Goal: Information Seeking & Learning: Compare options

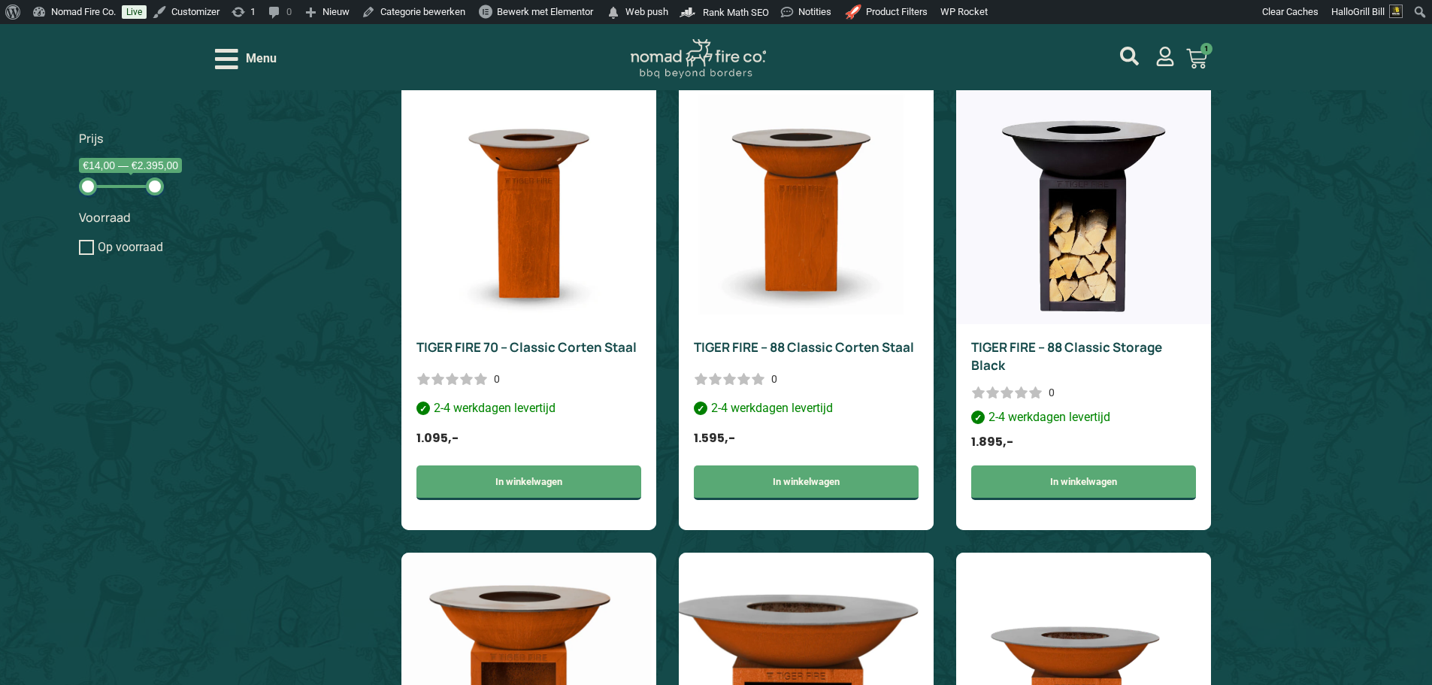
scroll to position [1278, 0]
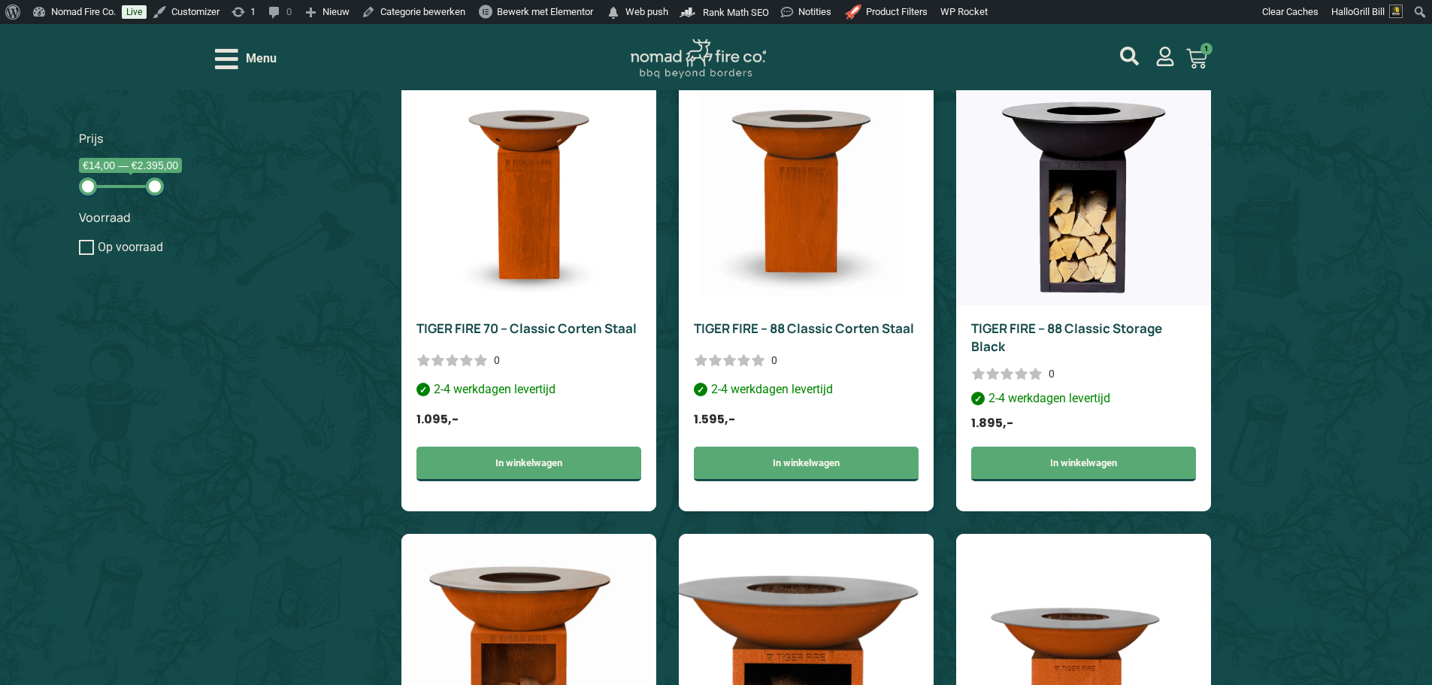
drag, startPoint x: 739, startPoint y: 336, endPoint x: 747, endPoint y: 325, distance: 13.4
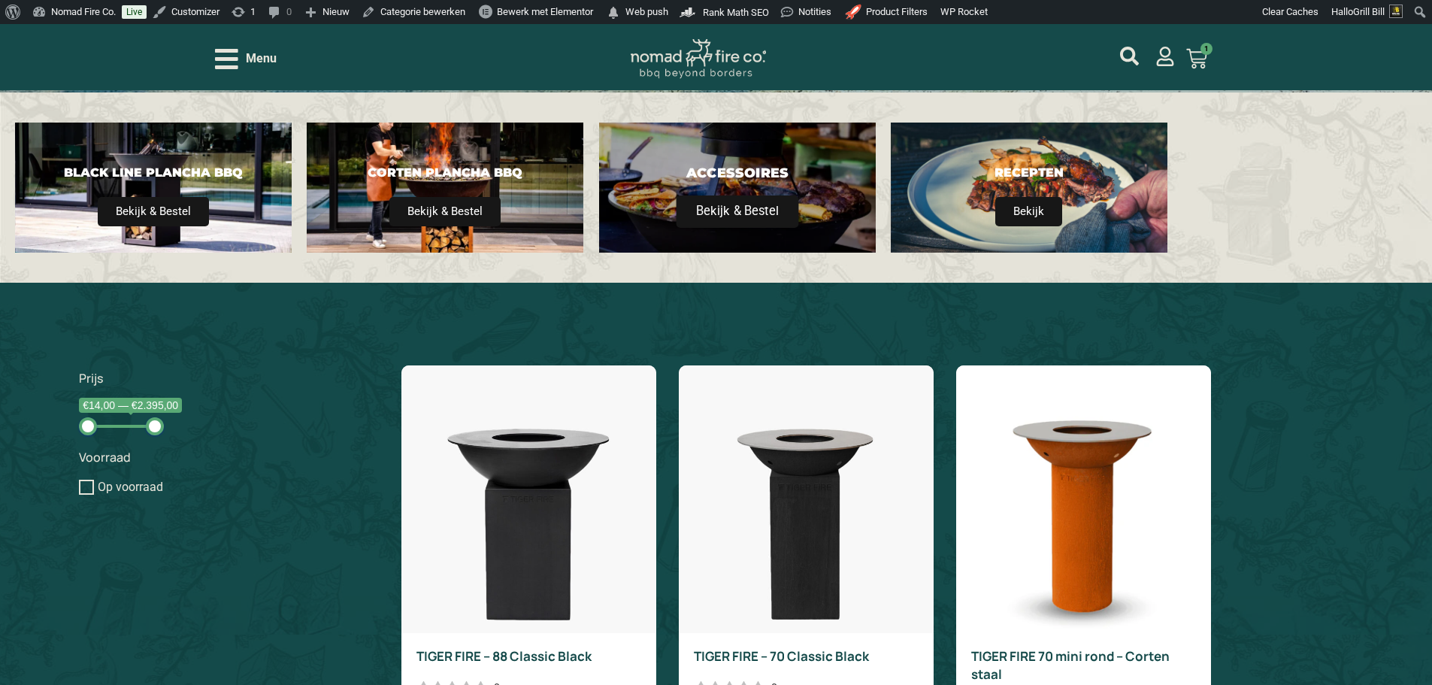
scroll to position [225, 0]
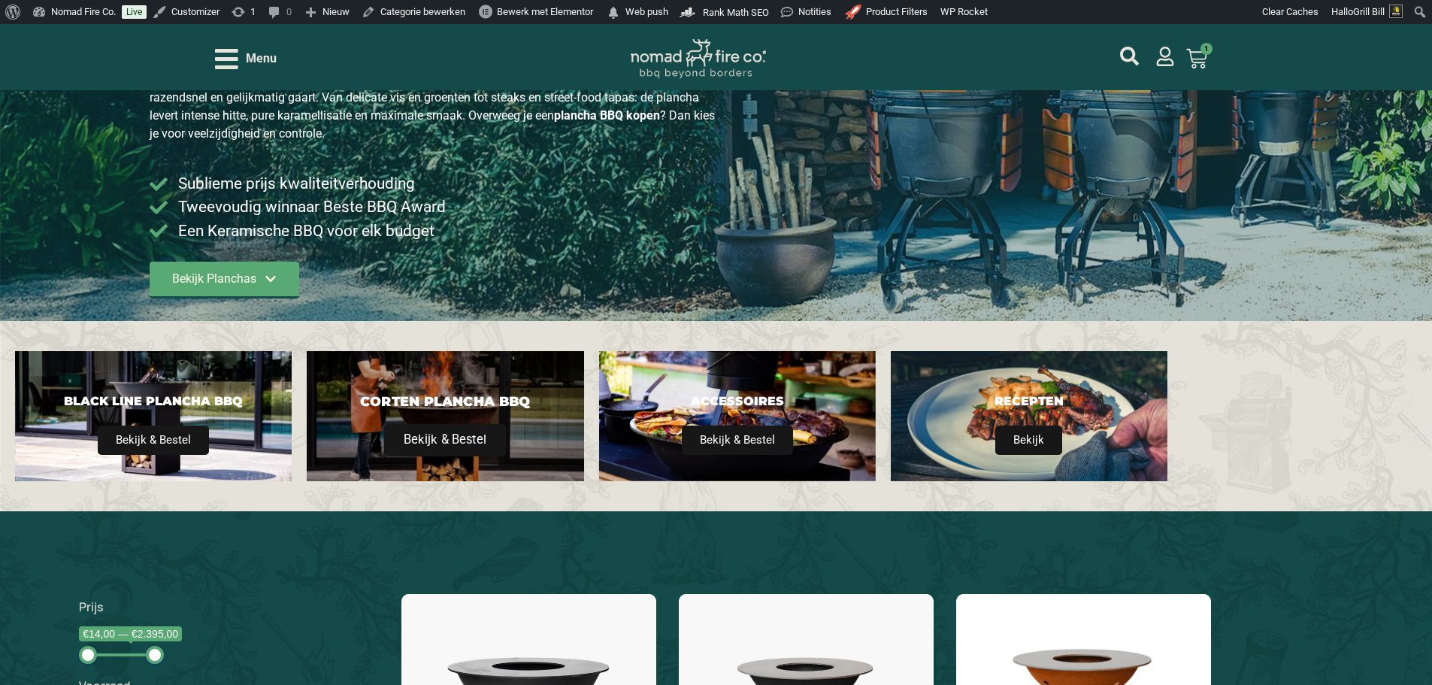
click at [513, 378] on div "Corten Plancha BBQ Bekijk & Bestel" at bounding box center [445, 416] width 277 height 130
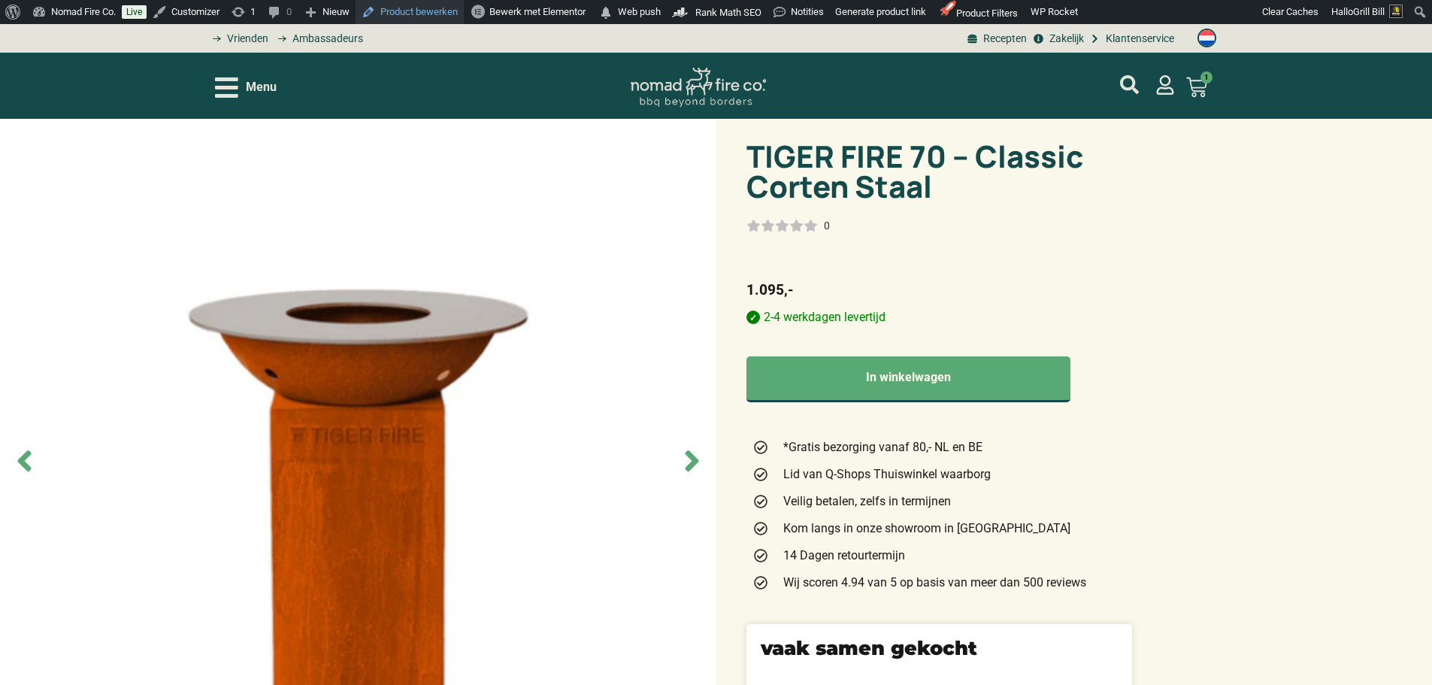
click at [432, 0] on link "Product bewerken" at bounding box center [410, 12] width 108 height 24
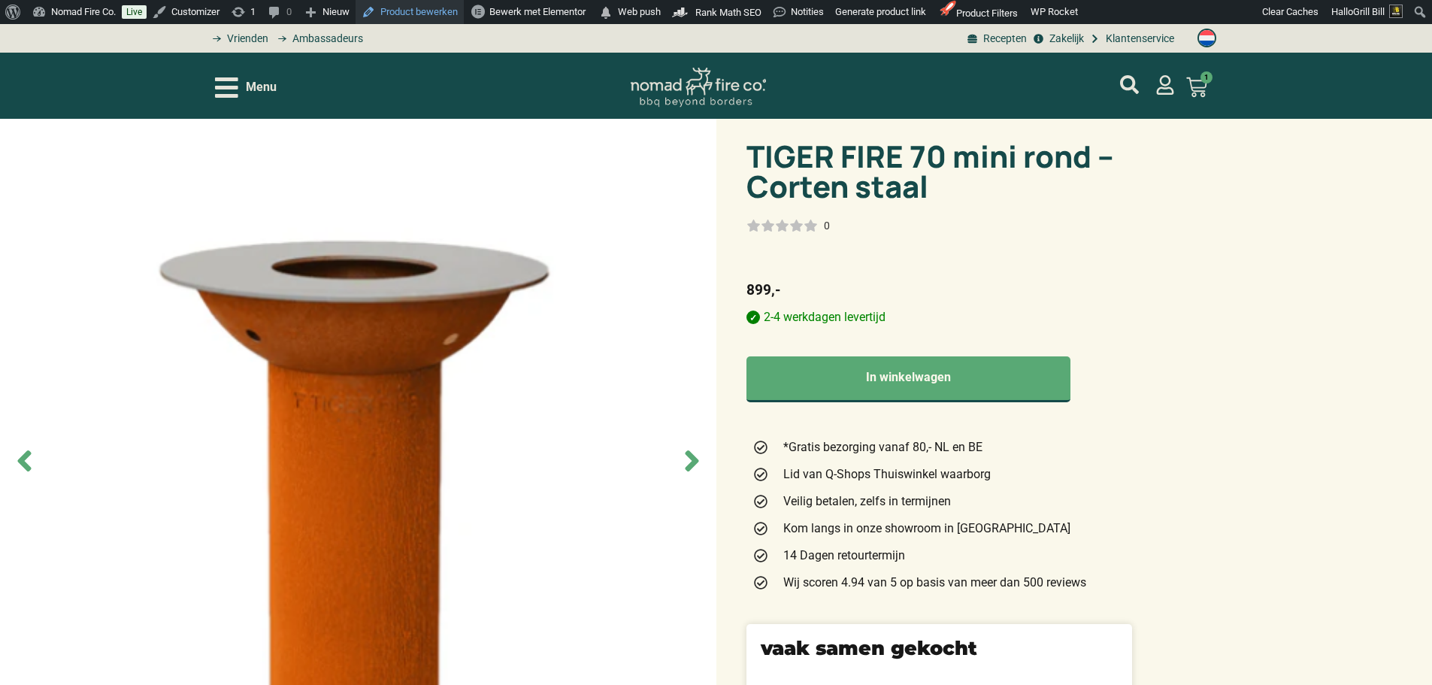
click at [419, 4] on link "Product bewerken" at bounding box center [410, 12] width 108 height 24
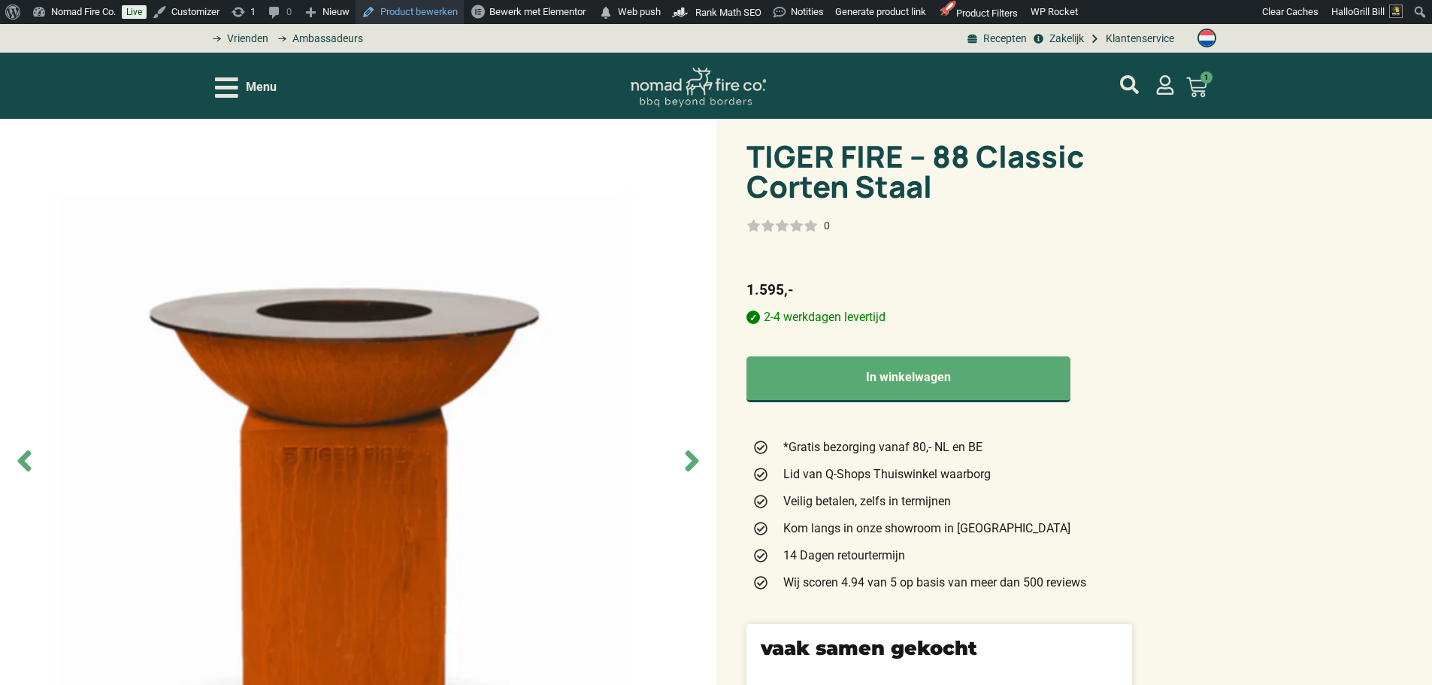
click at [446, 11] on link "Product bewerken" at bounding box center [410, 12] width 108 height 24
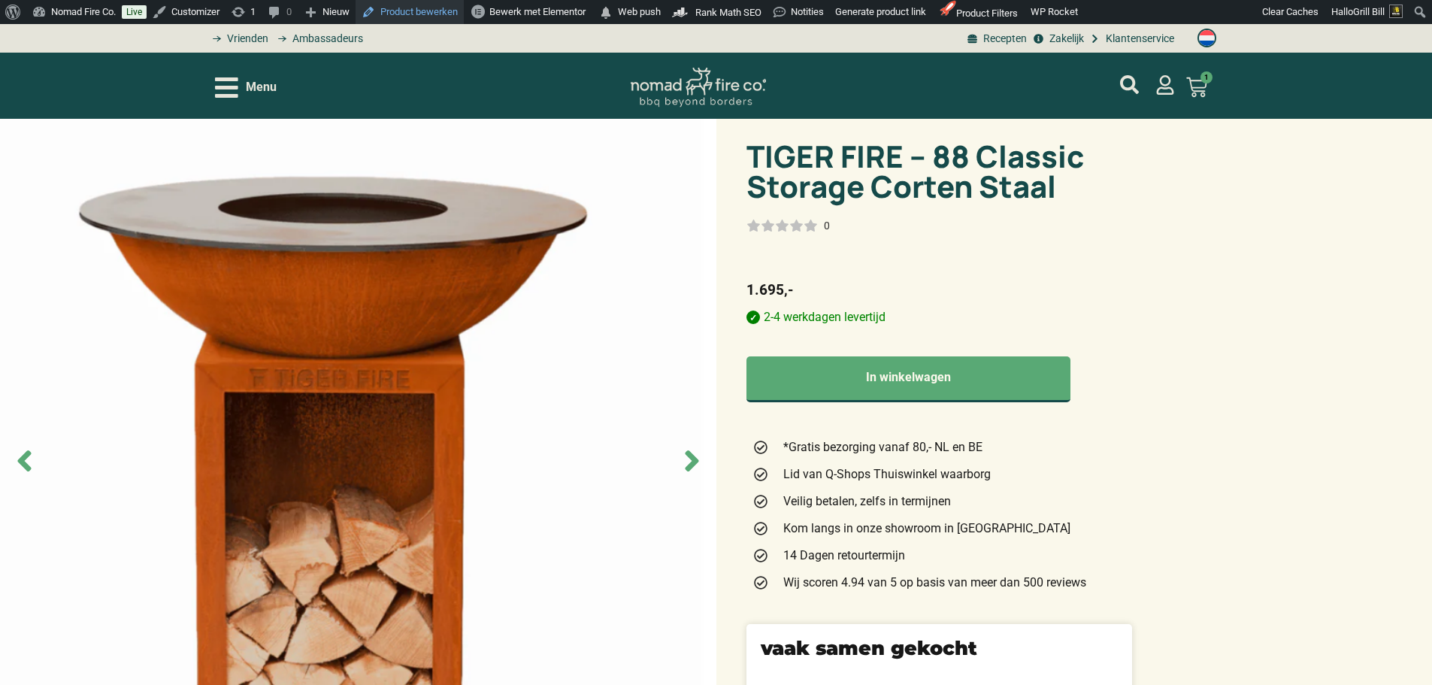
click at [421, 1] on link "Product bewerken" at bounding box center [410, 12] width 108 height 24
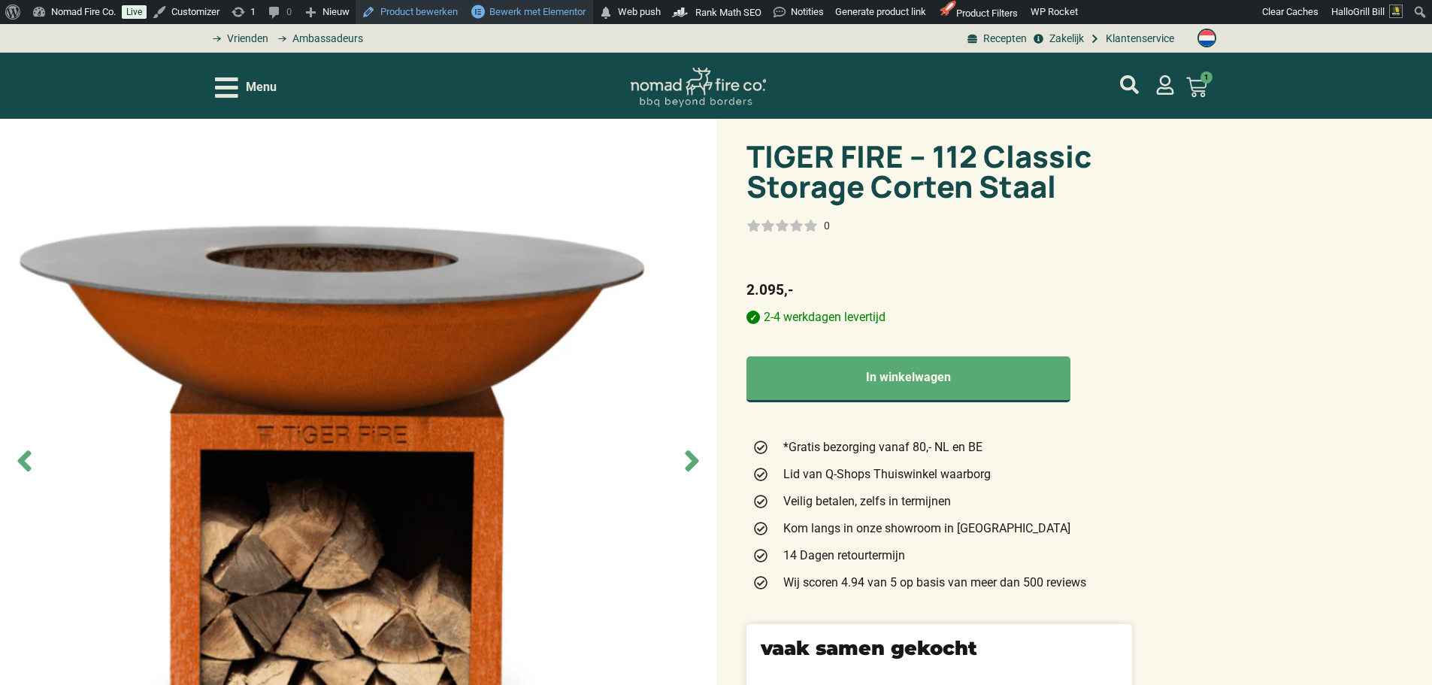
drag, startPoint x: 442, startPoint y: 12, endPoint x: 476, endPoint y: 4, distance: 34.8
click at [440, 11] on link "Product bewerken" at bounding box center [410, 12] width 108 height 24
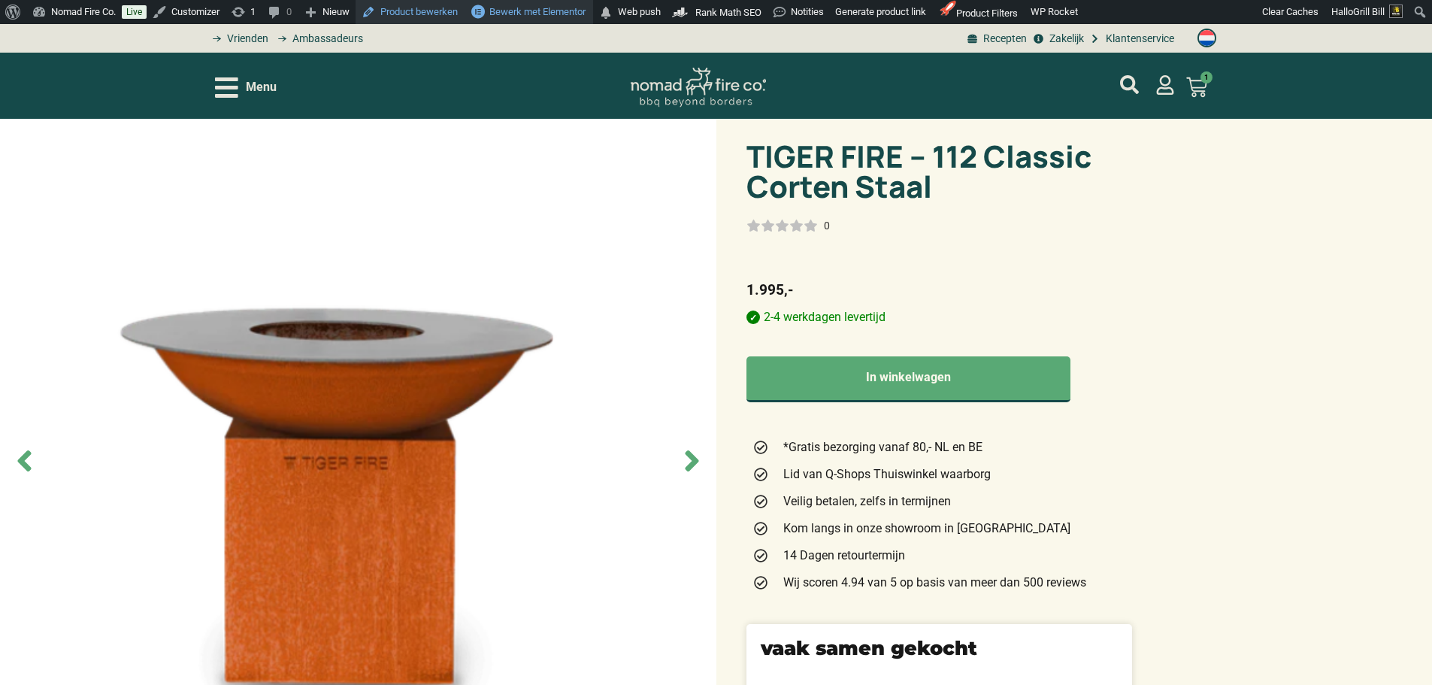
drag, startPoint x: 443, startPoint y: 13, endPoint x: 476, endPoint y: 3, distance: 34.5
click at [443, 13] on link "Product bewerken" at bounding box center [410, 12] width 108 height 24
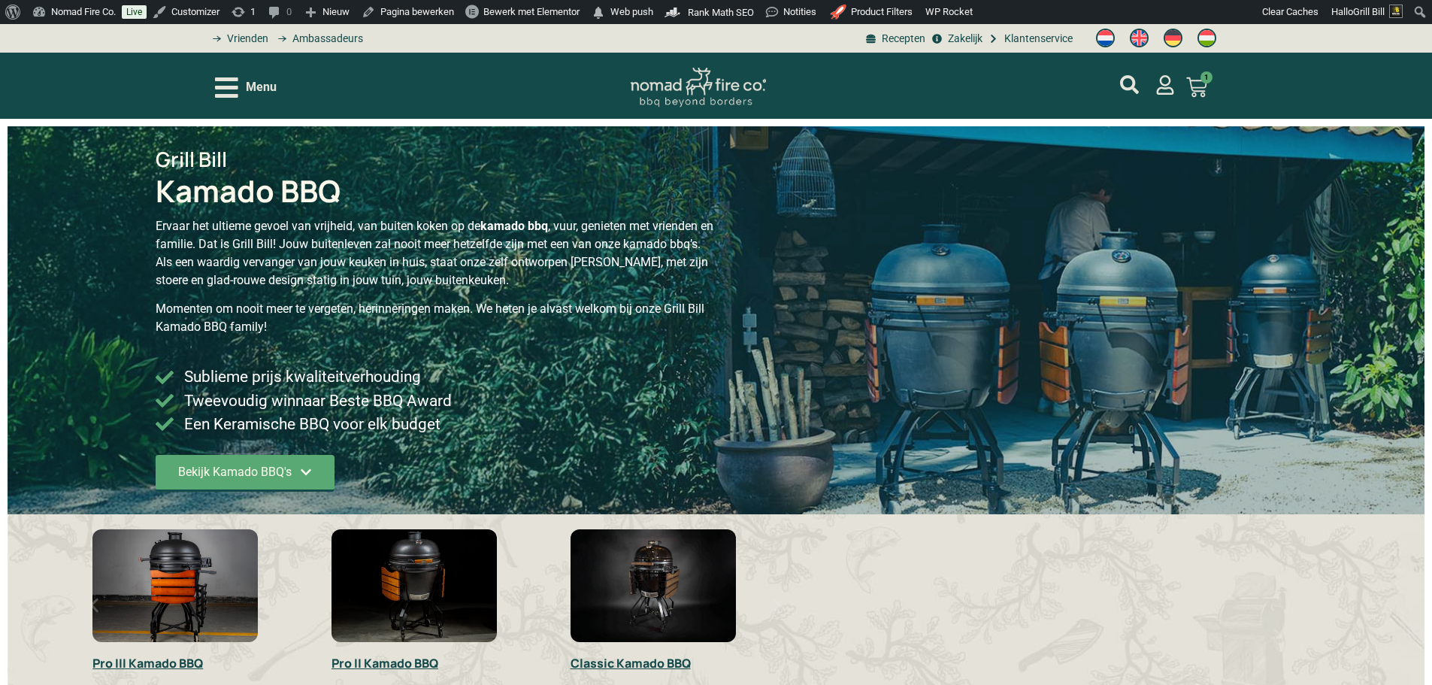
click at [260, 92] on span "Menu" at bounding box center [261, 87] width 31 height 18
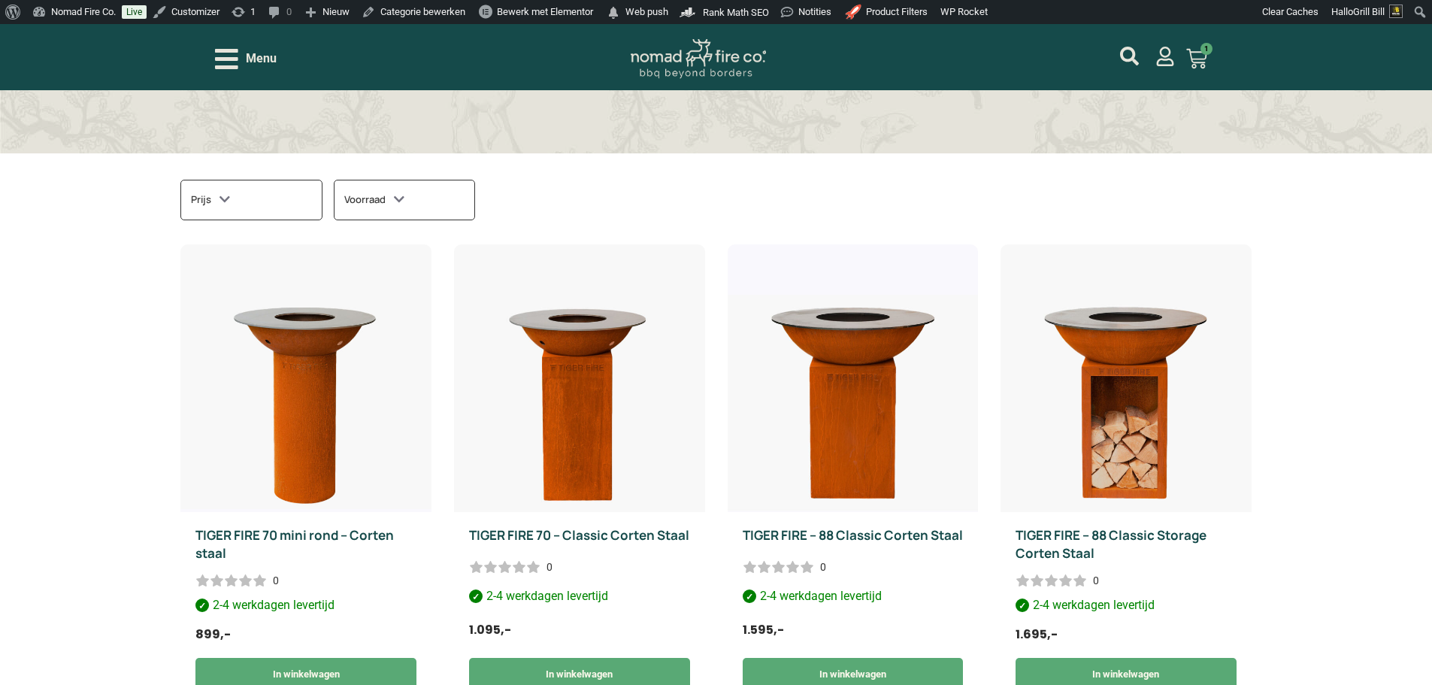
scroll to position [301, 0]
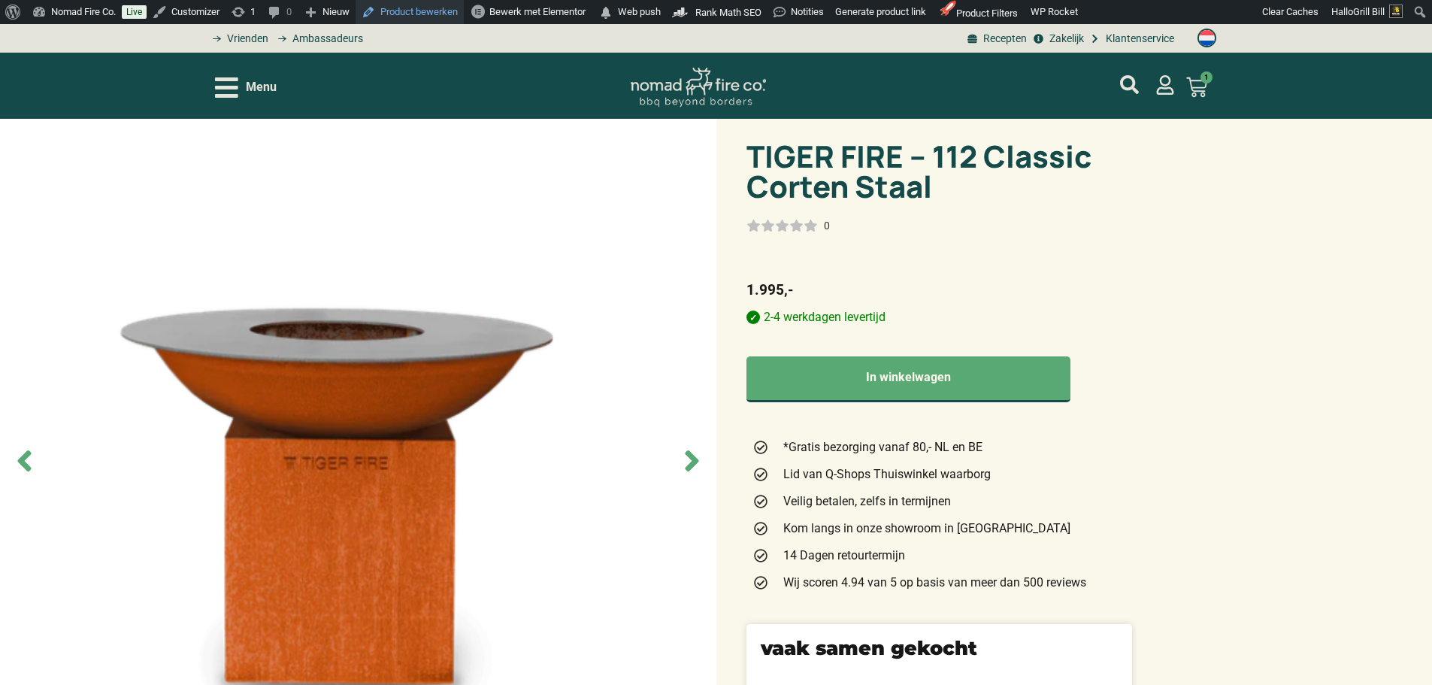
click at [425, 15] on link "Product bewerken" at bounding box center [410, 12] width 108 height 24
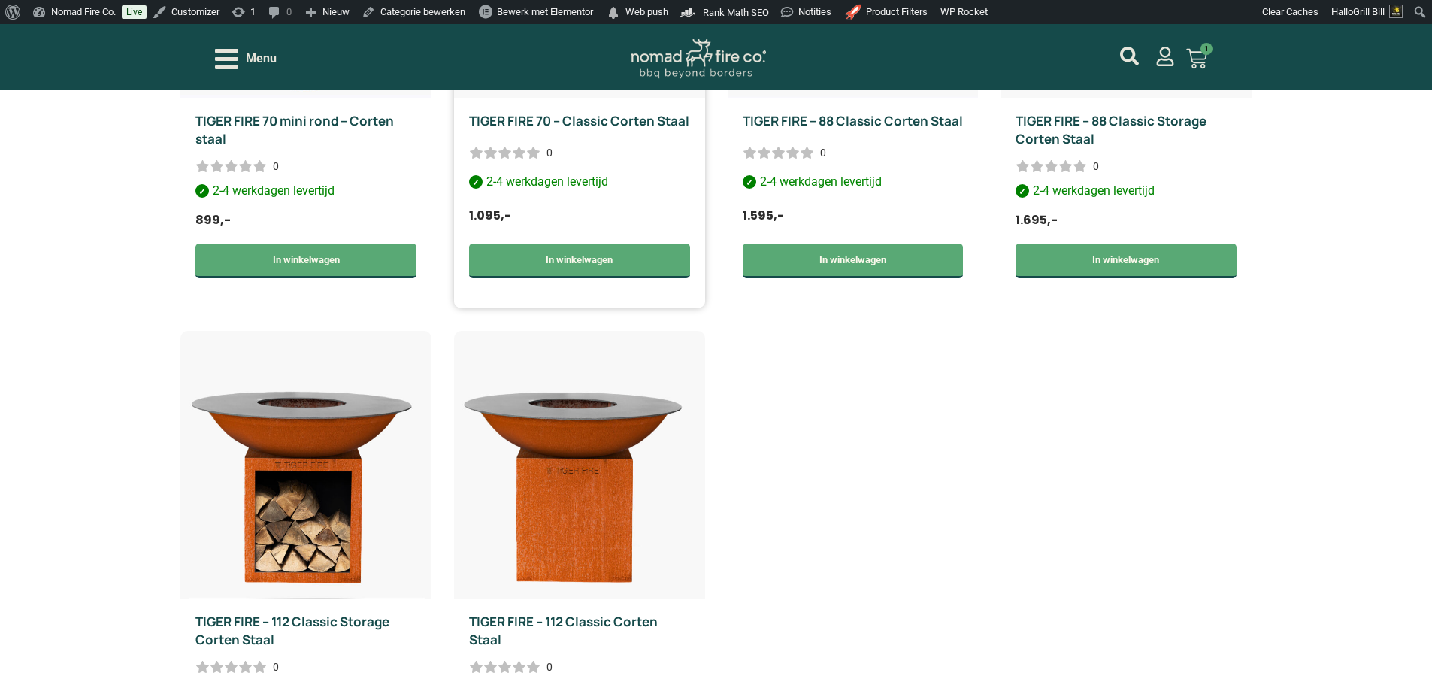
scroll to position [376, 0]
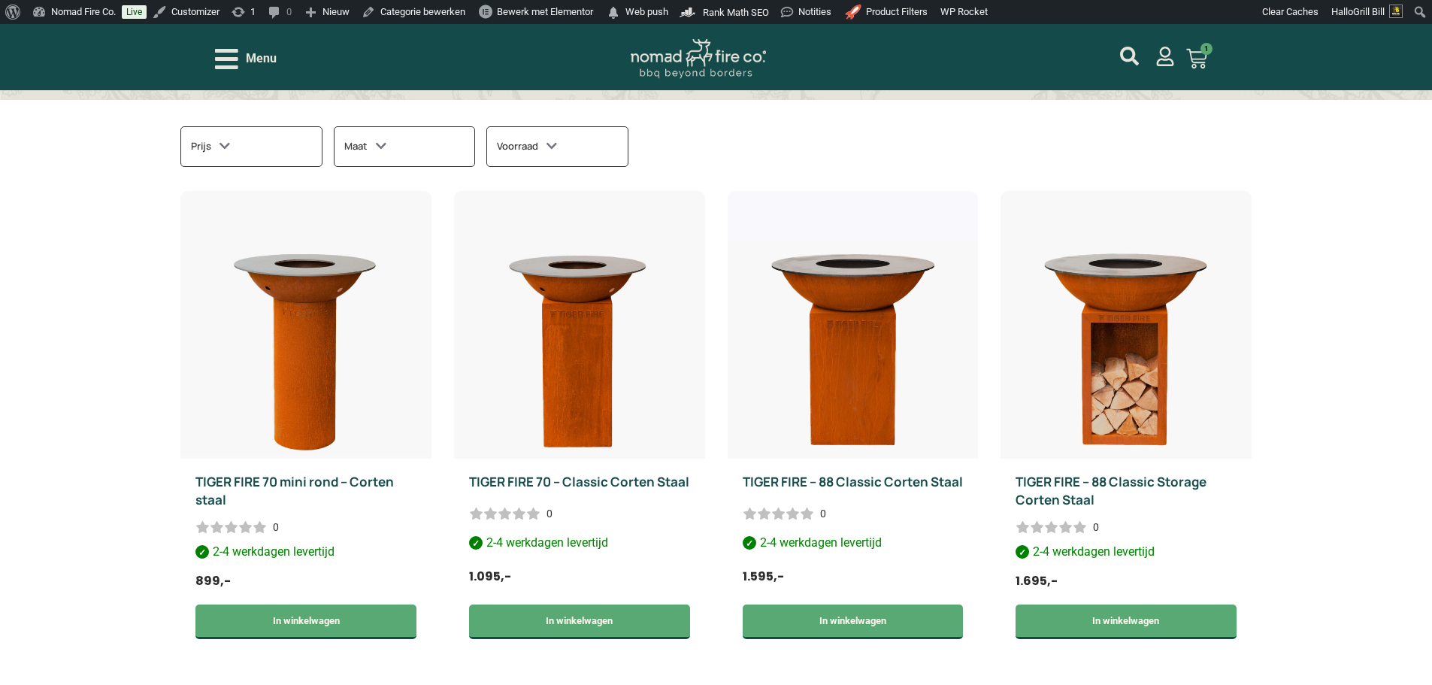
click at [452, 153] on div "Maat" at bounding box center [404, 146] width 141 height 41
click at [568, 153] on div "Maat" at bounding box center [556, 146] width 141 height 41
click at [1003, 148] on div "Prijs €899,00 €2.095,00 0 0 0 899;2095 Serie Corten Maat 112 cm 70 cm 88 cm Voo…" at bounding box center [715, 154] width 1070 height 56
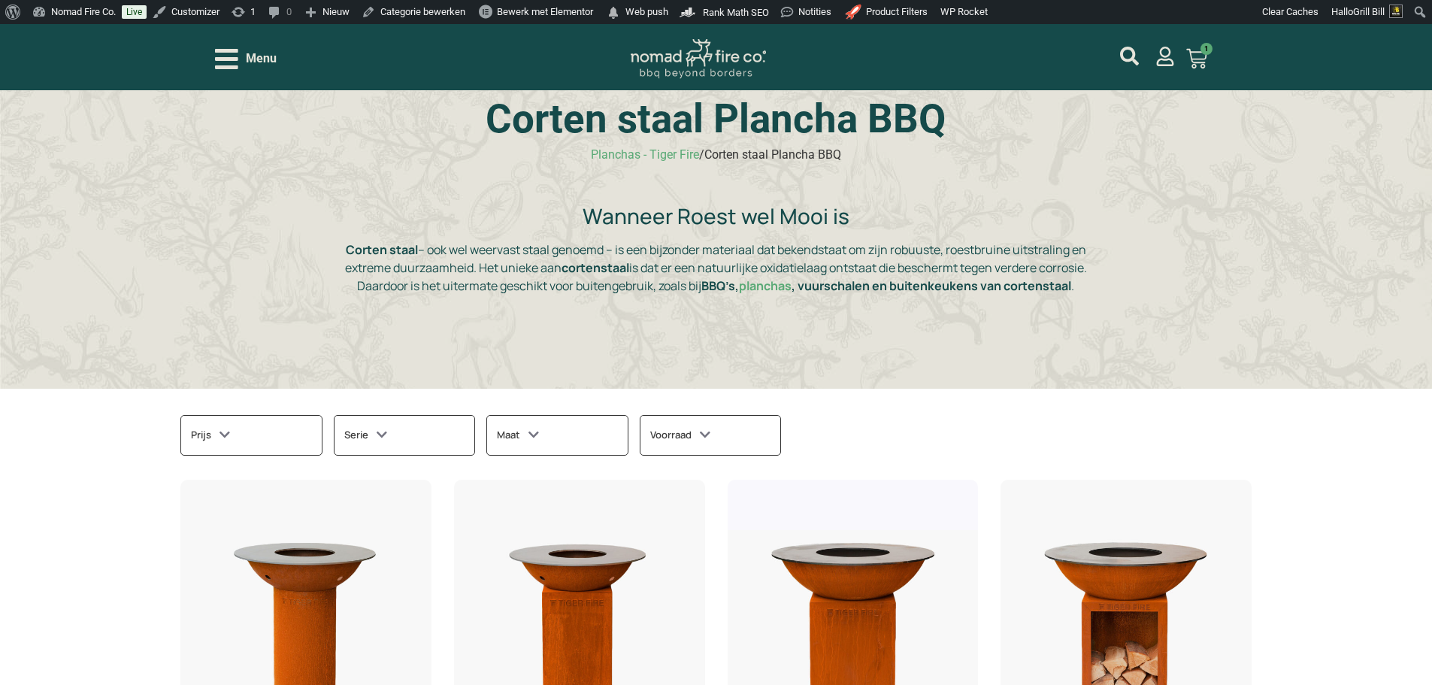
scroll to position [75, 0]
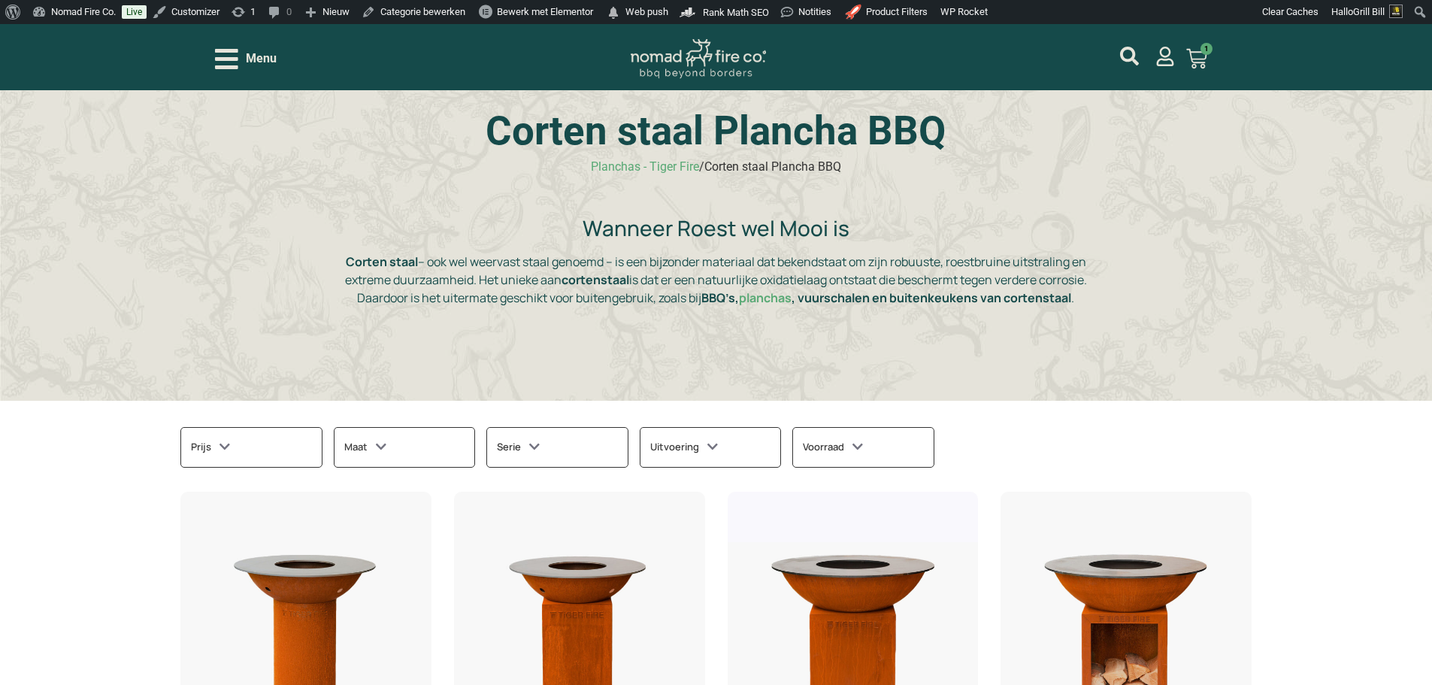
click at [540, 463] on div "Serie" at bounding box center [556, 447] width 141 height 41
click at [562, 449] on div "Serie" at bounding box center [556, 447] width 141 height 41
click at [678, 453] on h3 "Uitvoering" at bounding box center [684, 447] width 68 height 20
click at [678, 453] on h3 "Uitvoering" at bounding box center [686, 447] width 68 height 17
click at [586, 441] on div "Serie" at bounding box center [556, 447] width 141 height 41
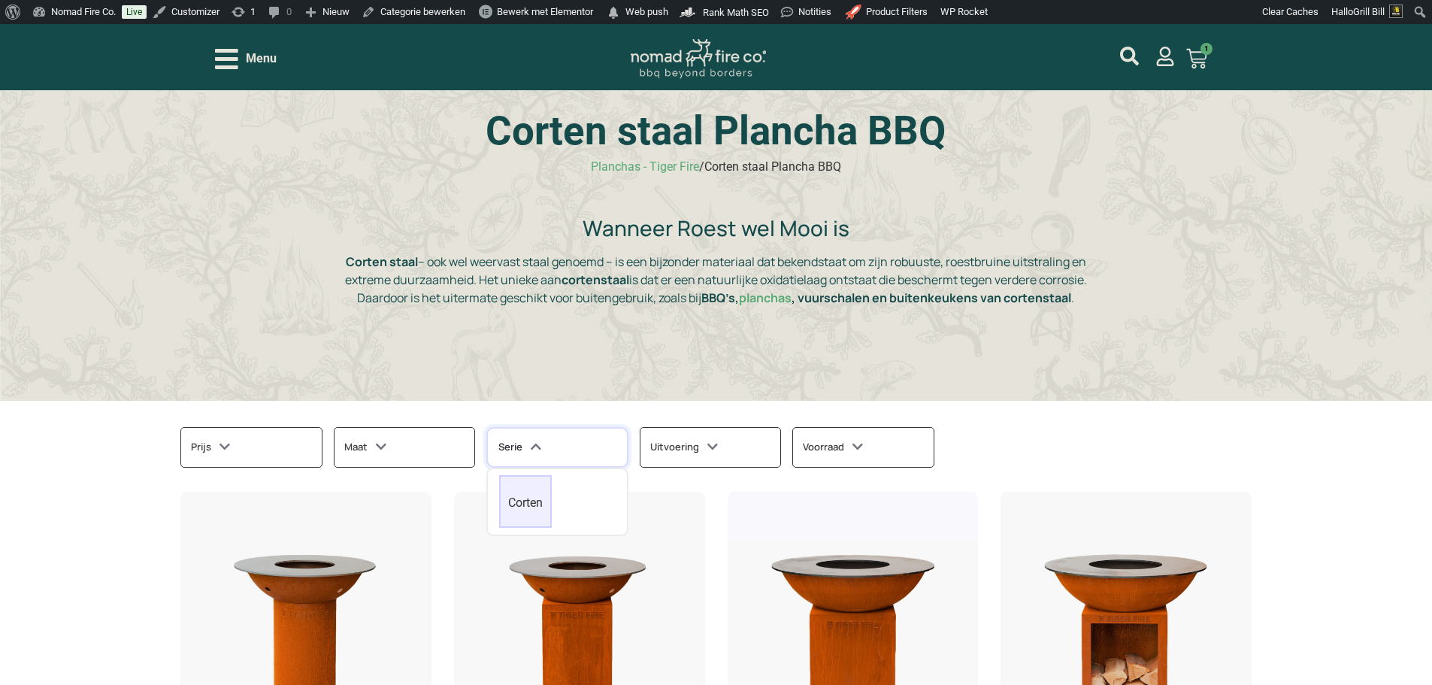
click at [585, 441] on div "Serie" at bounding box center [556, 447] width 141 height 41
click at [450, 449] on div "Maat" at bounding box center [404, 447] width 141 height 41
click at [448, 448] on div "Maat" at bounding box center [404, 447] width 141 height 41
click at [548, 440] on div "Serie" at bounding box center [556, 447] width 141 height 41
click at [551, 443] on div "Serie" at bounding box center [556, 447] width 141 height 41
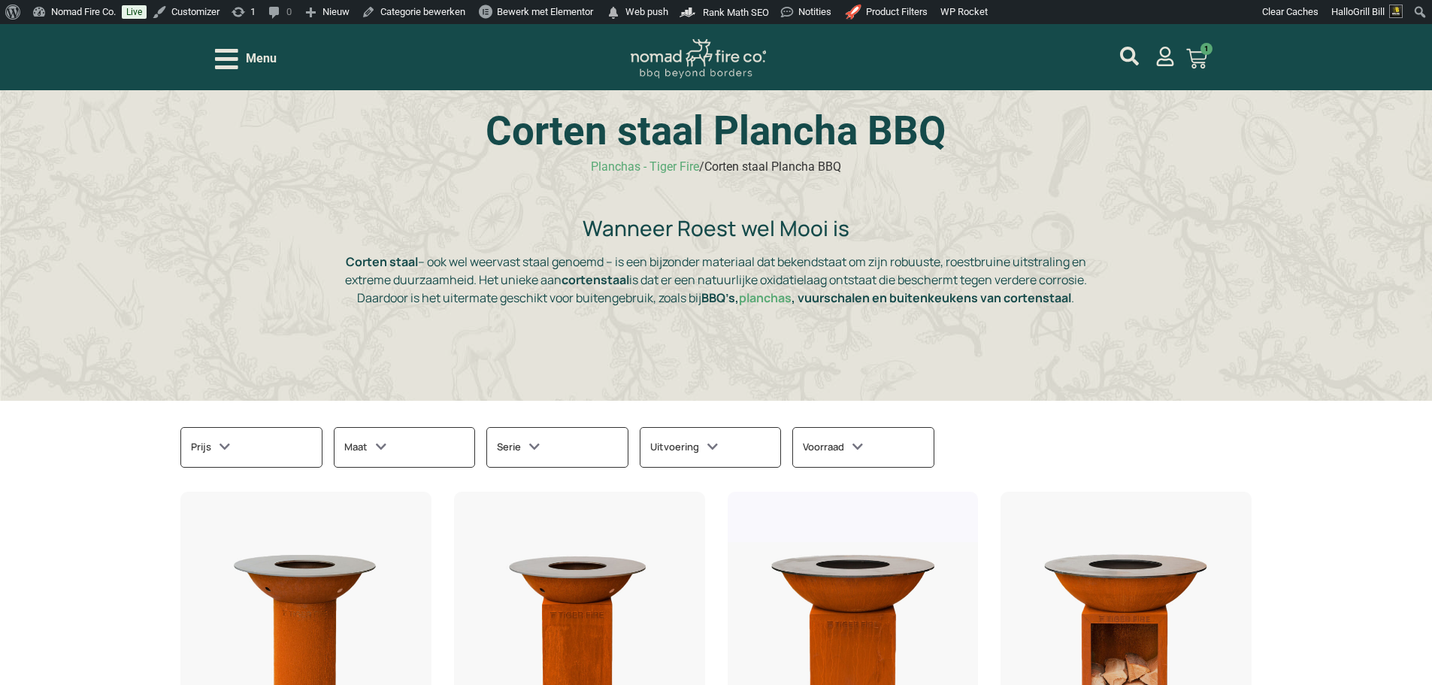
click at [707, 445] on icon at bounding box center [712, 447] width 11 height 14
click at [706, 446] on h3 "Uitvoering" at bounding box center [686, 447] width 68 height 17
click at [585, 454] on div "Serie" at bounding box center [556, 447] width 141 height 41
click at [480, 453] on div "Maat 112 cm 70 cm 88 cm" at bounding box center [410, 455] width 153 height 56
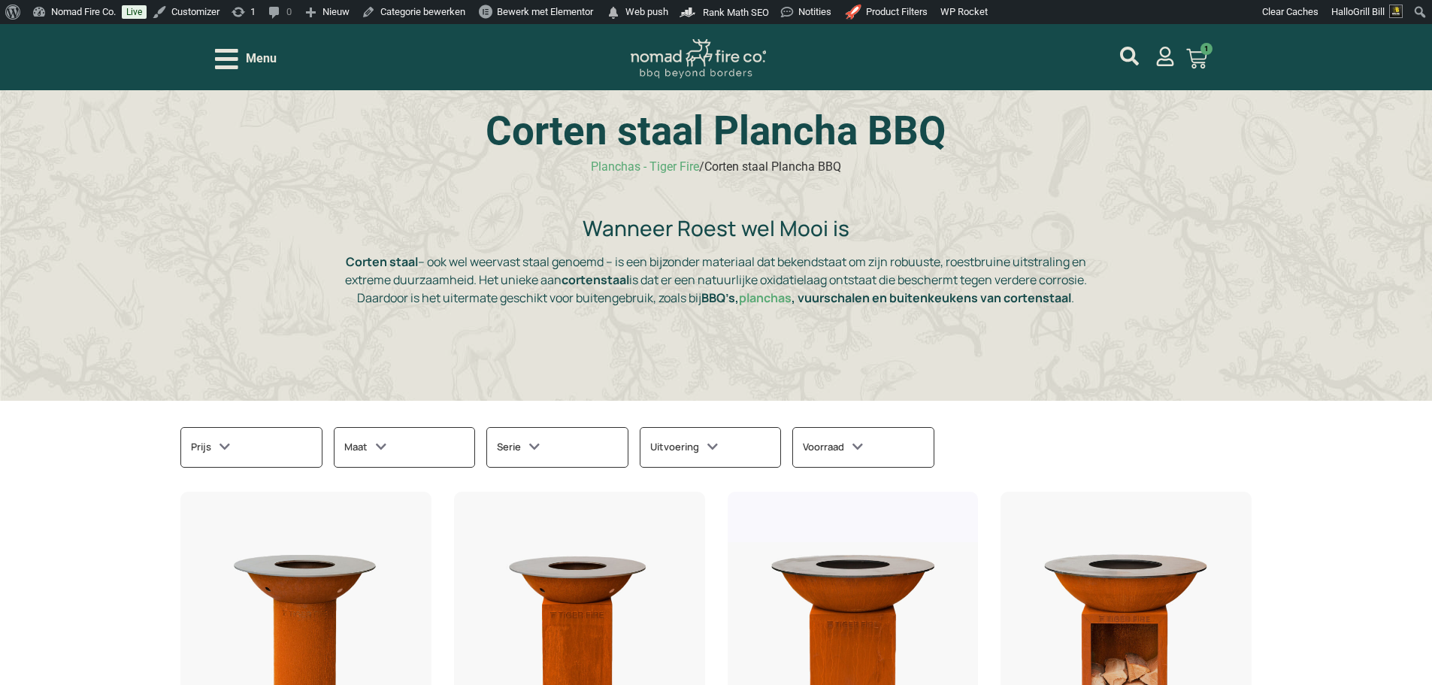
click at [441, 453] on div "Maat" at bounding box center [404, 447] width 141 height 41
click at [853, 451] on icon at bounding box center [857, 447] width 11 height 14
click at [853, 451] on h3 "Voorraad" at bounding box center [834, 447] width 60 height 17
click at [229, 61] on icon "Open/Close Menu" at bounding box center [226, 59] width 23 height 26
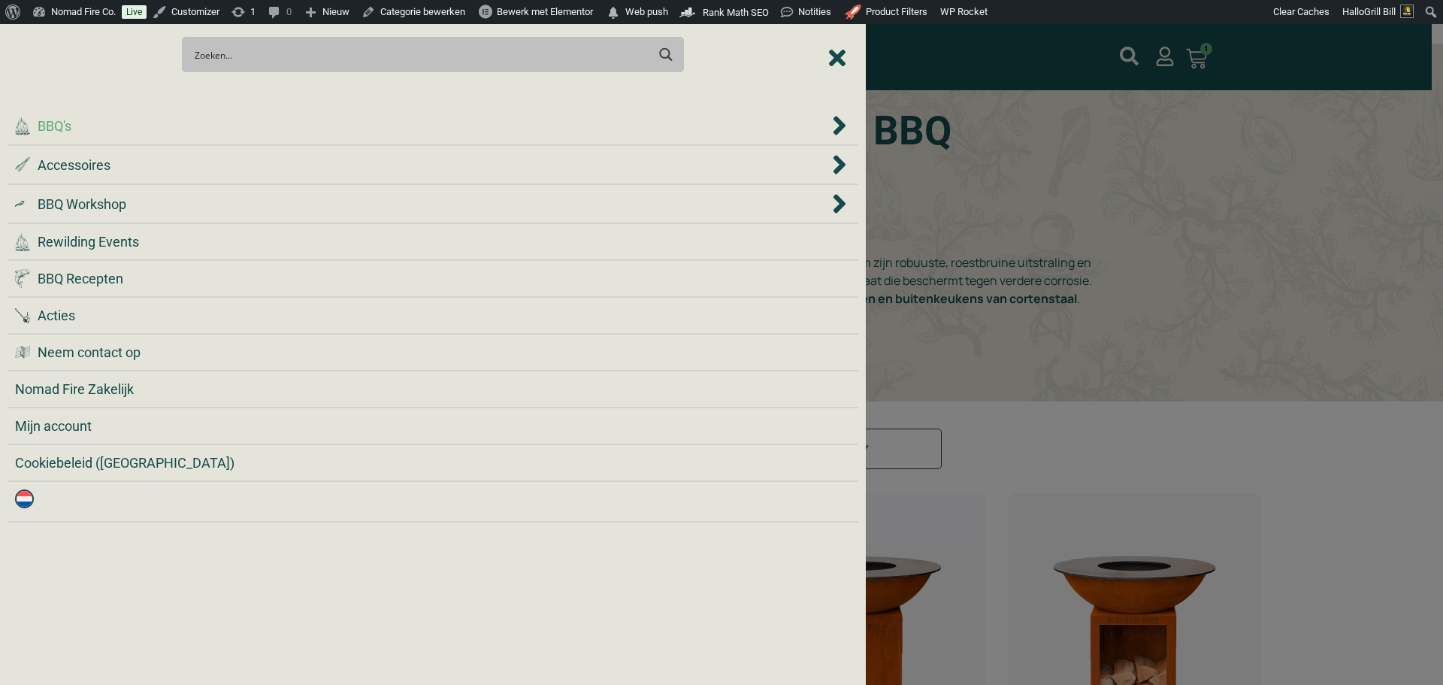
click at [283, 128] on div ".cls-1 { fill: #042e2c; } BBQ's" at bounding box center [422, 126] width 814 height 20
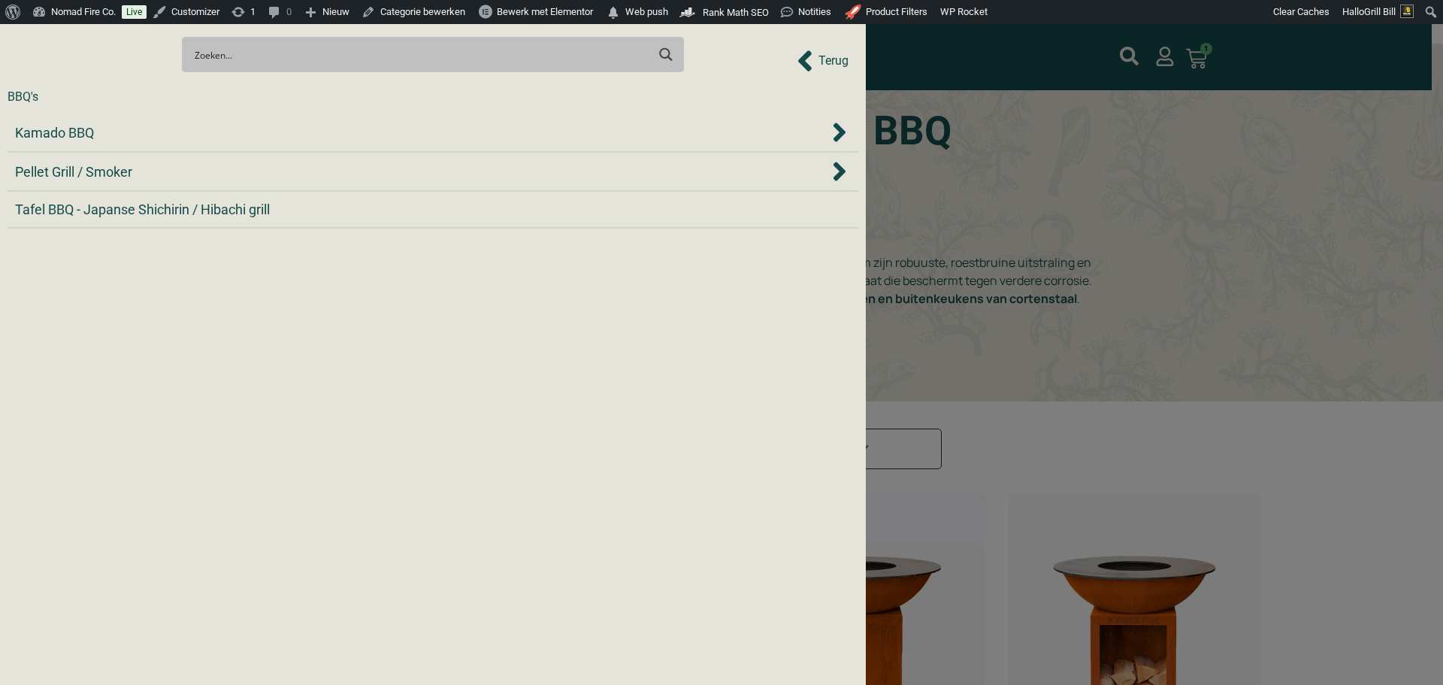
click at [283, 128] on div "Kamado BBQ" at bounding box center [422, 133] width 814 height 20
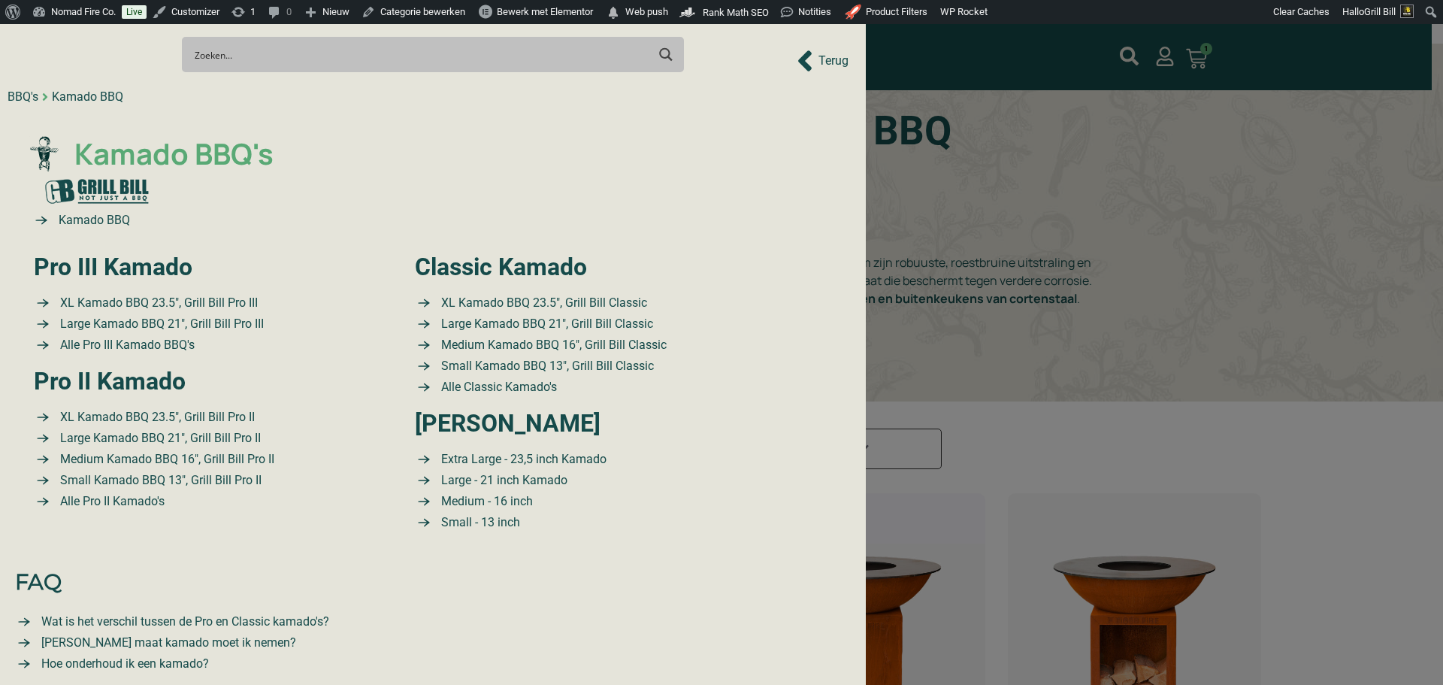
click at [265, 144] on span "Kamado BBQ's" at bounding box center [172, 154] width 203 height 44
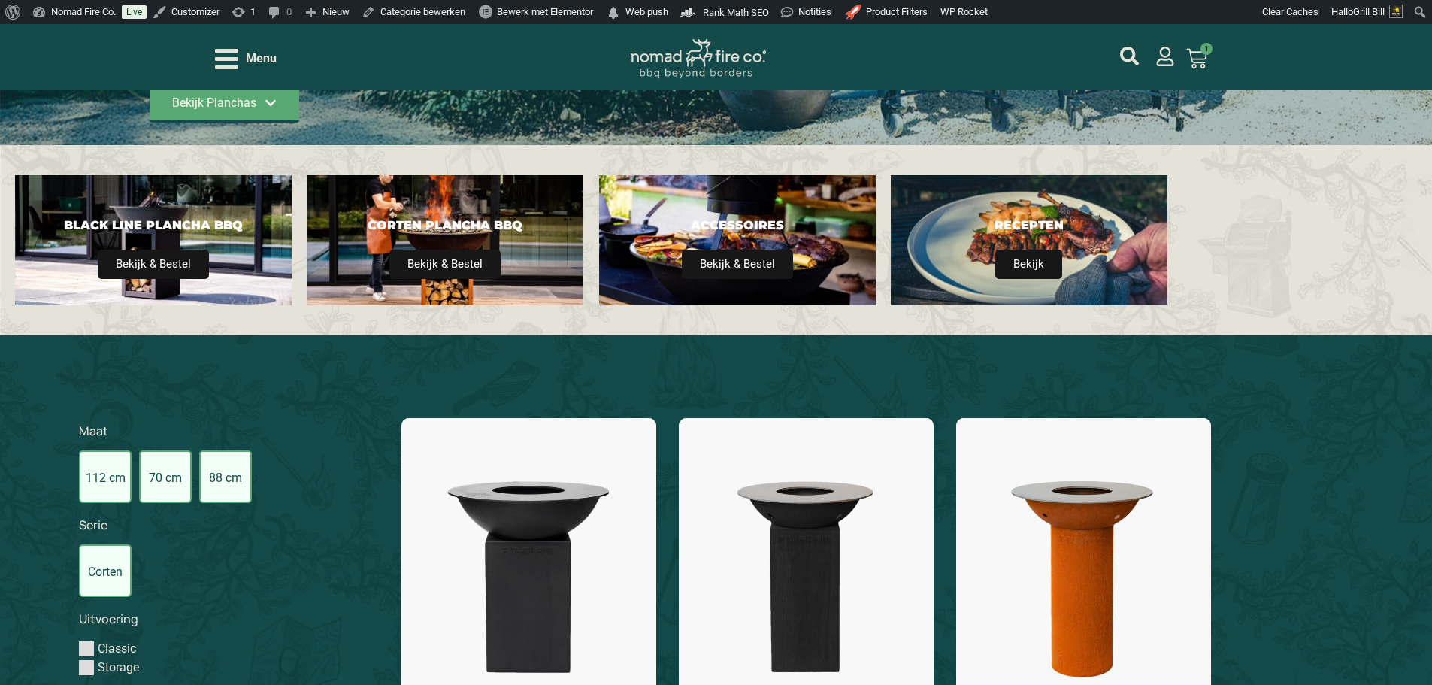
scroll to position [251, 0]
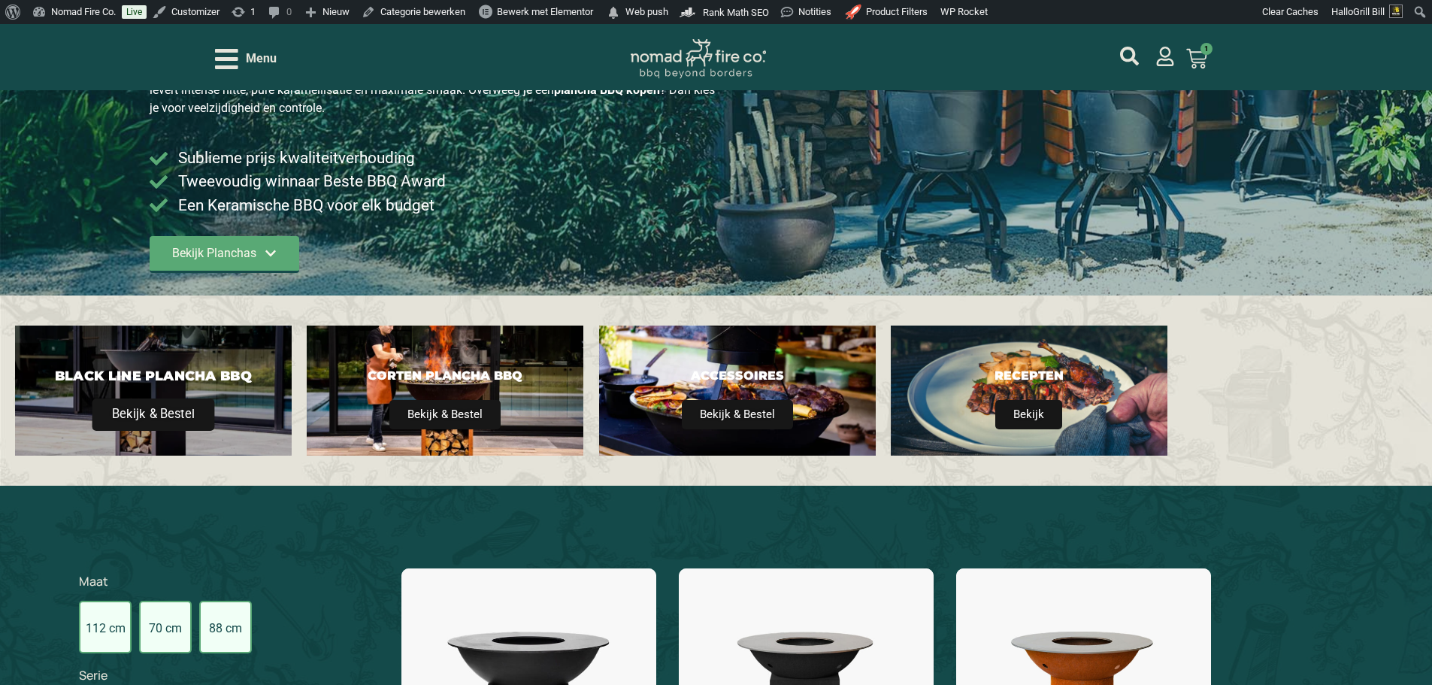
click at [206, 365] on div "Black Line Plancha BBQ Bekijk & Bestel" at bounding box center [153, 390] width 277 height 130
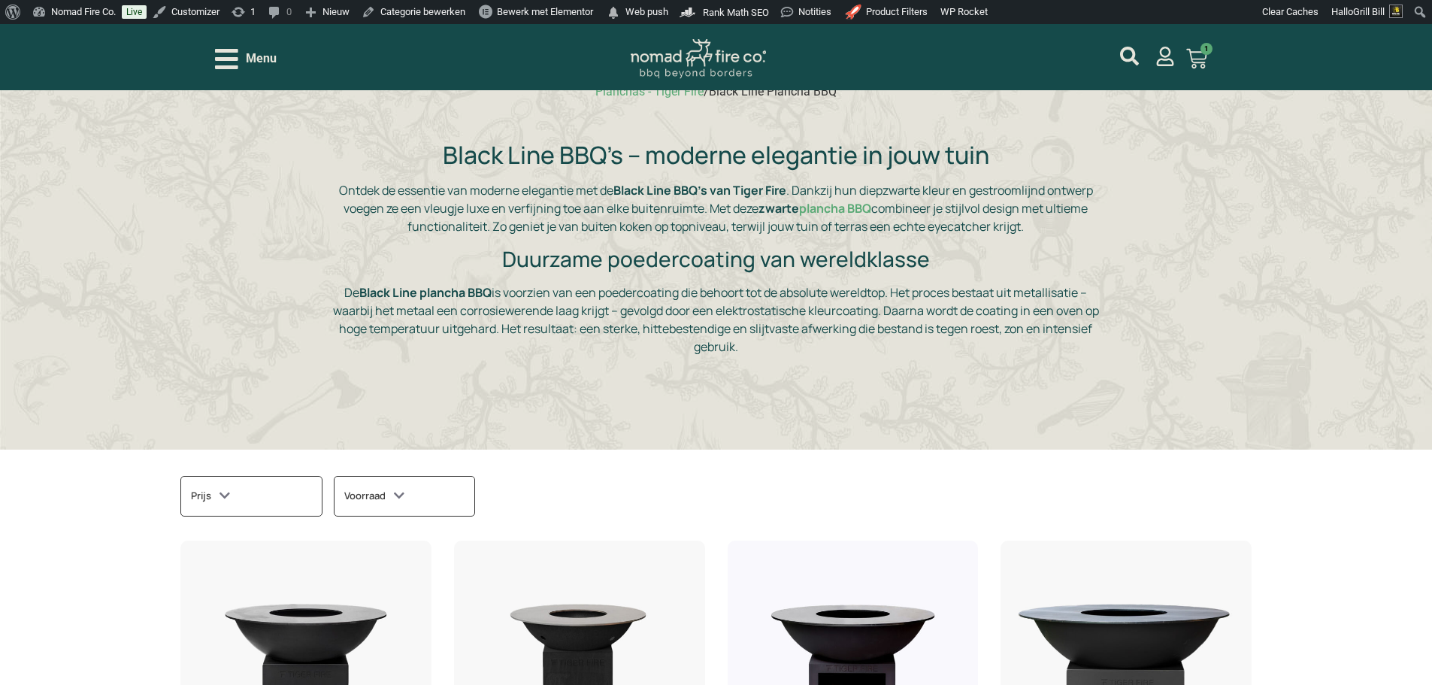
scroll to position [225, 0]
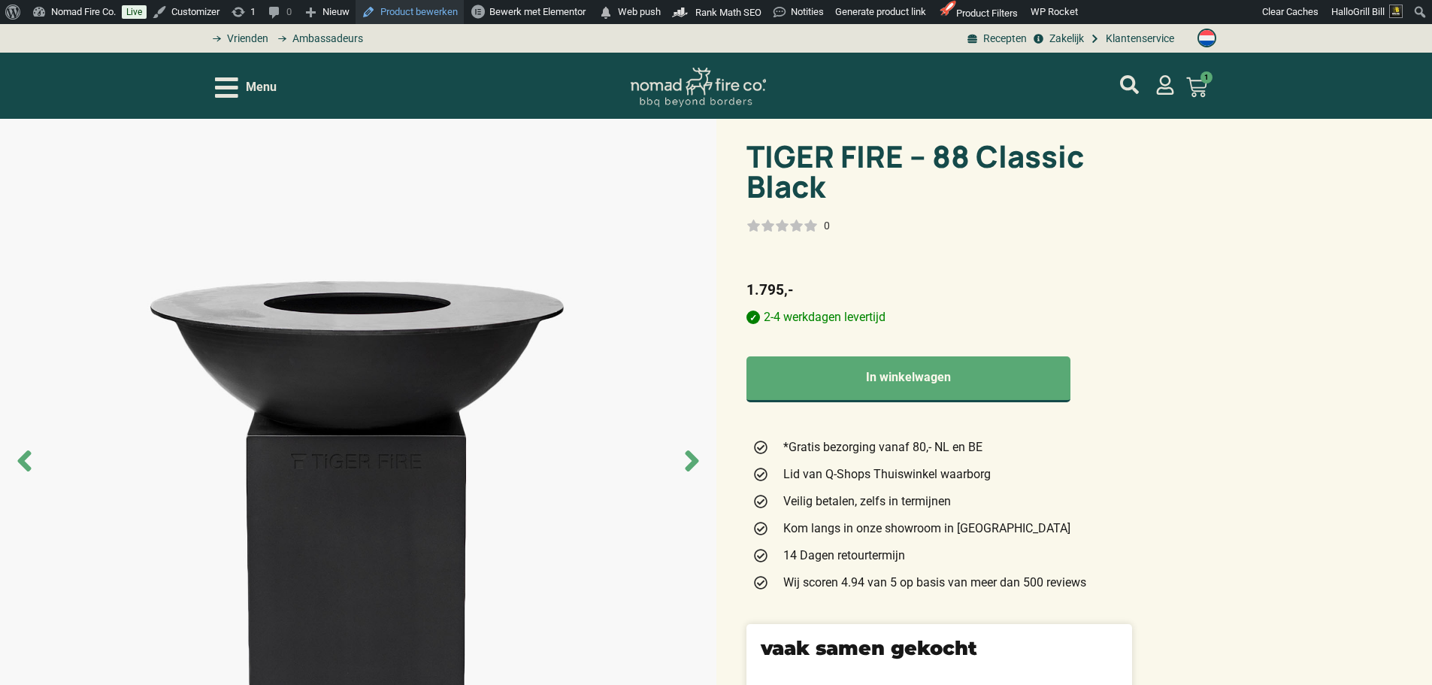
click at [427, 11] on link "Product bewerken" at bounding box center [410, 12] width 108 height 24
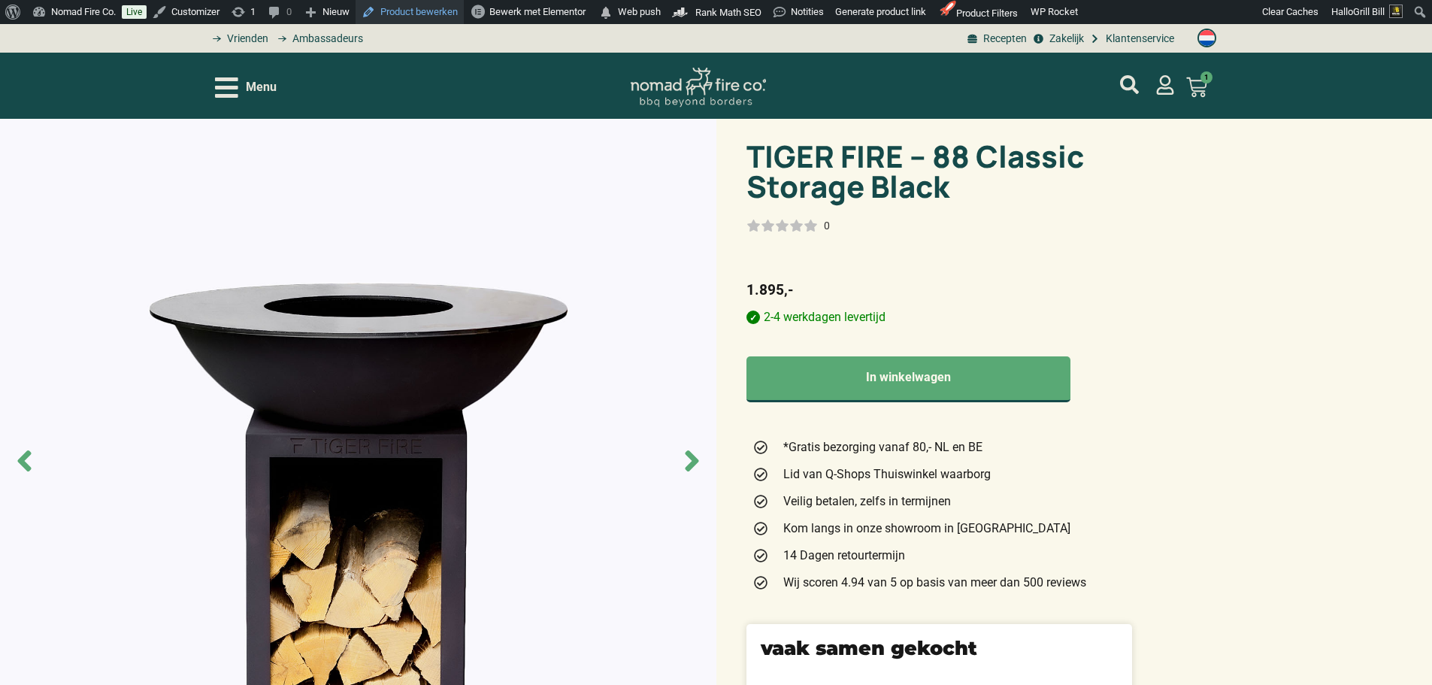
click at [427, 11] on link "Product bewerken" at bounding box center [410, 12] width 108 height 24
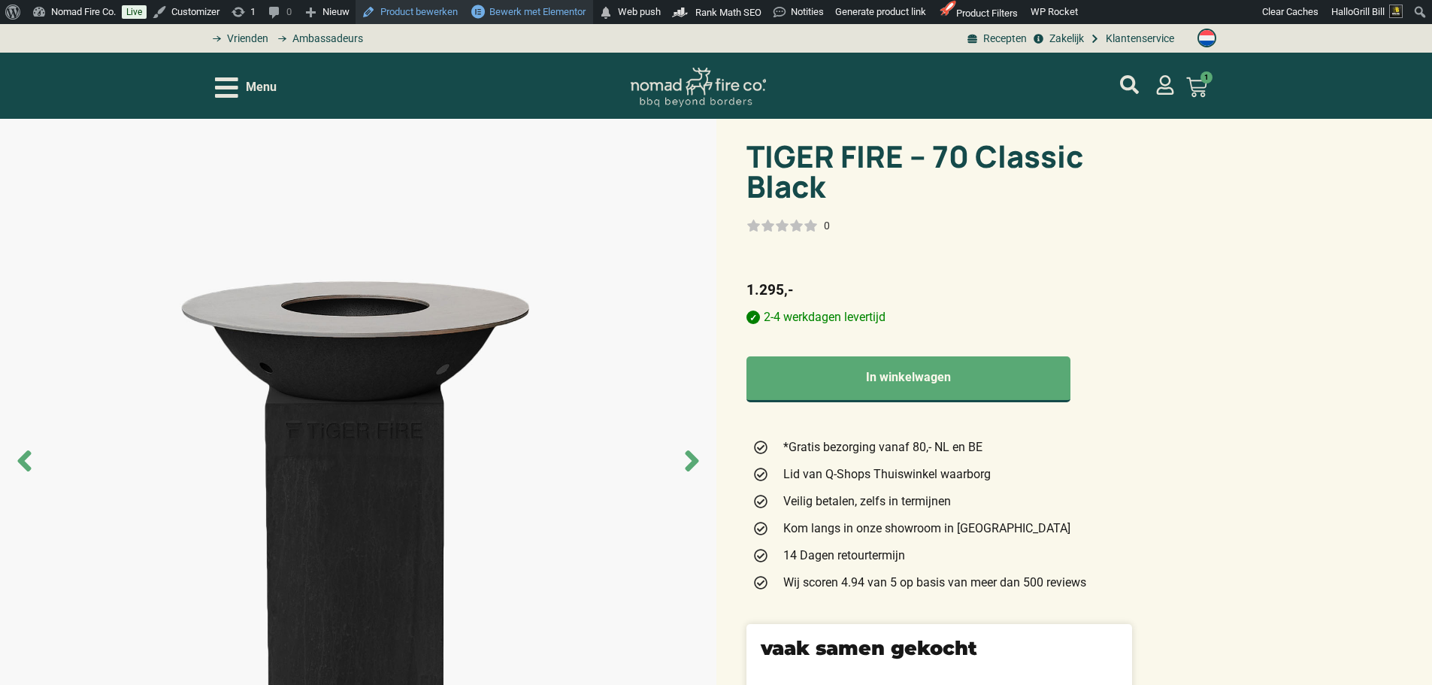
drag, startPoint x: 441, startPoint y: 10, endPoint x: 501, endPoint y: 8, distance: 59.4
click at [441, 10] on link "Product bewerken" at bounding box center [410, 12] width 108 height 24
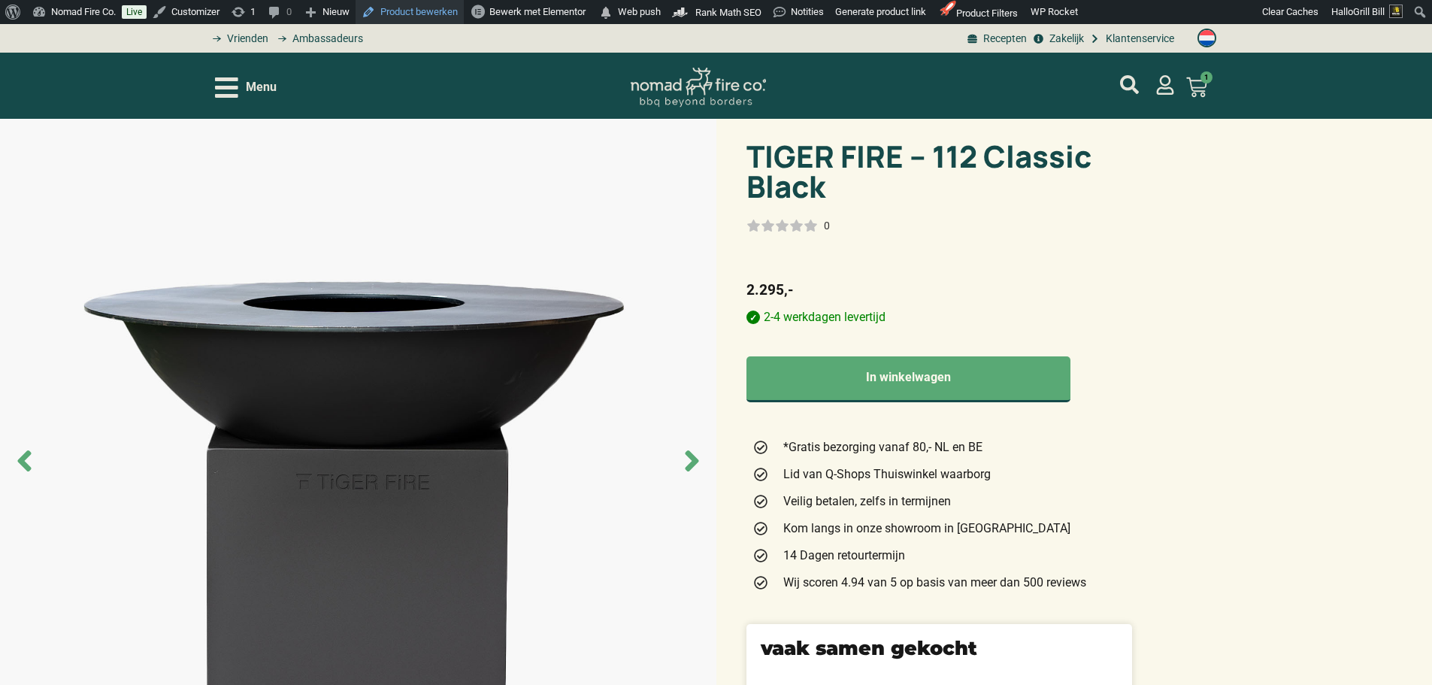
click at [398, 11] on link "Product bewerken" at bounding box center [410, 12] width 108 height 24
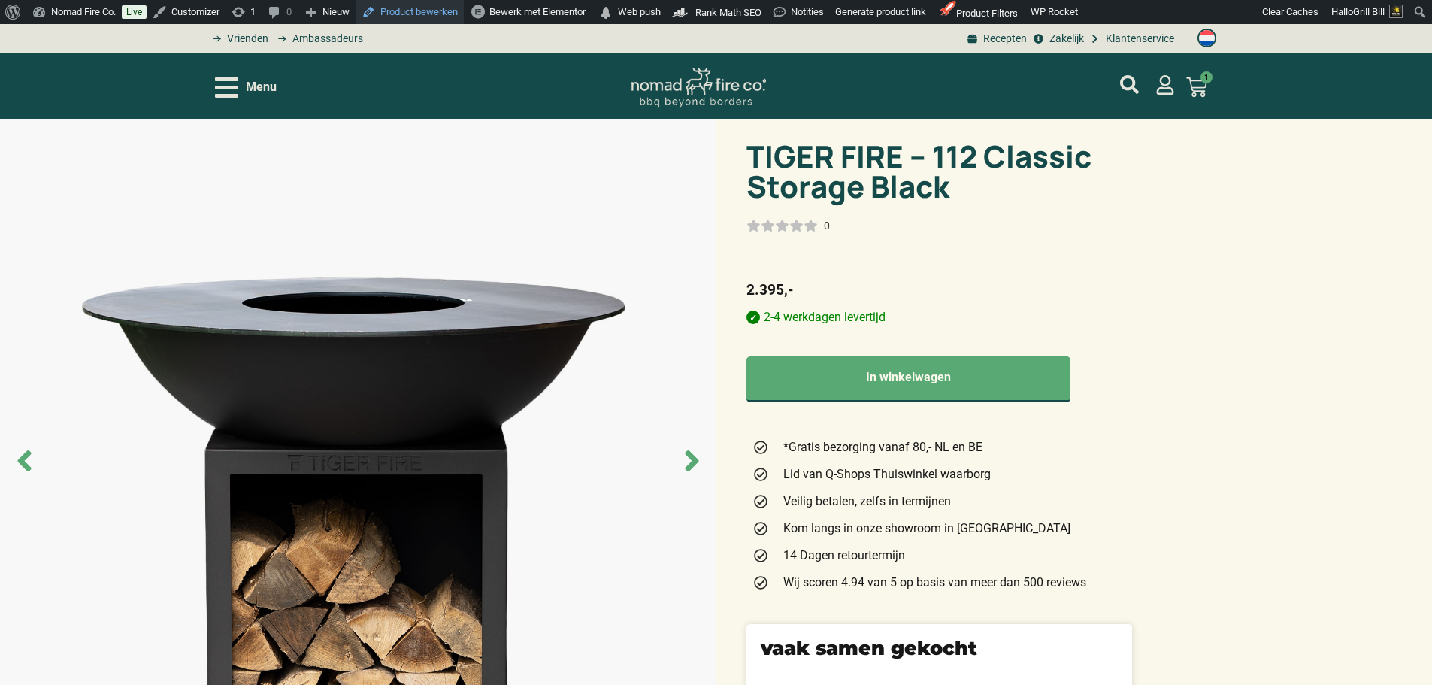
click at [416, 13] on link "Product bewerken" at bounding box center [410, 12] width 108 height 24
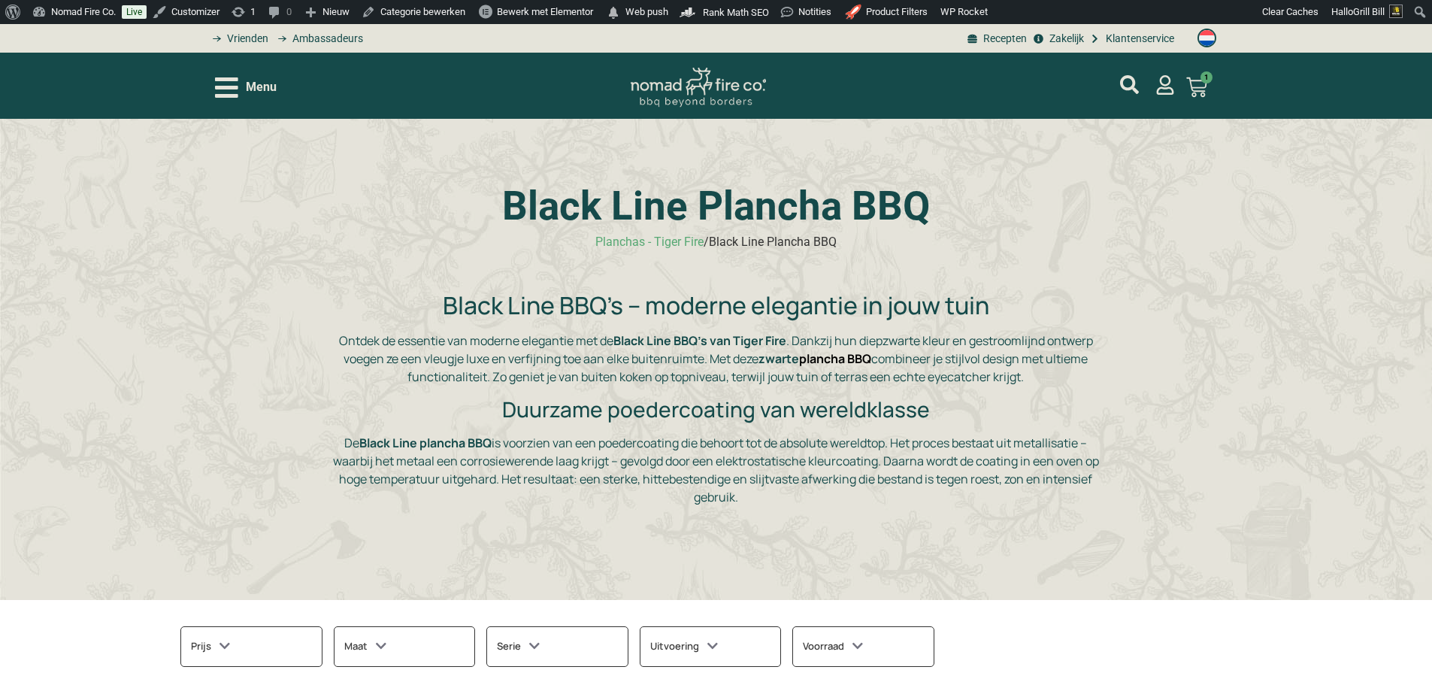
click at [836, 365] on link "plancha BBQ" at bounding box center [835, 358] width 72 height 17
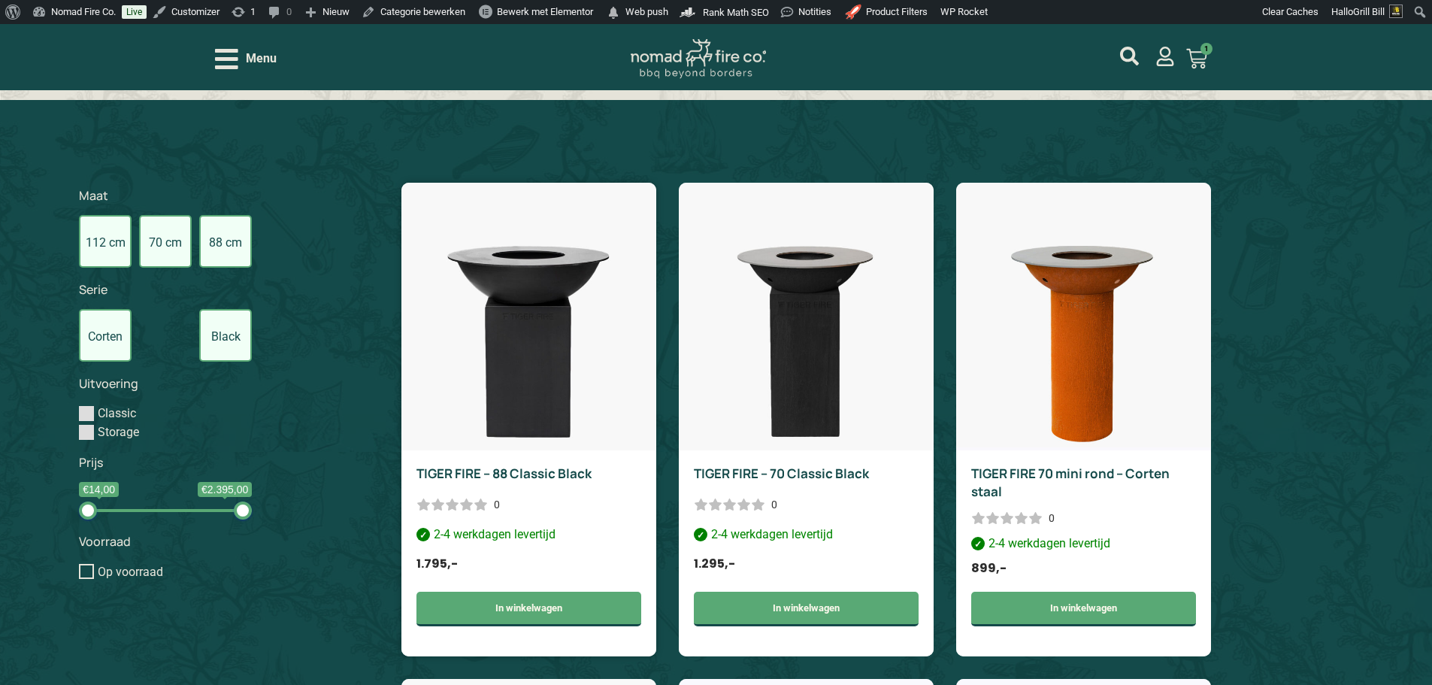
scroll to position [601, 0]
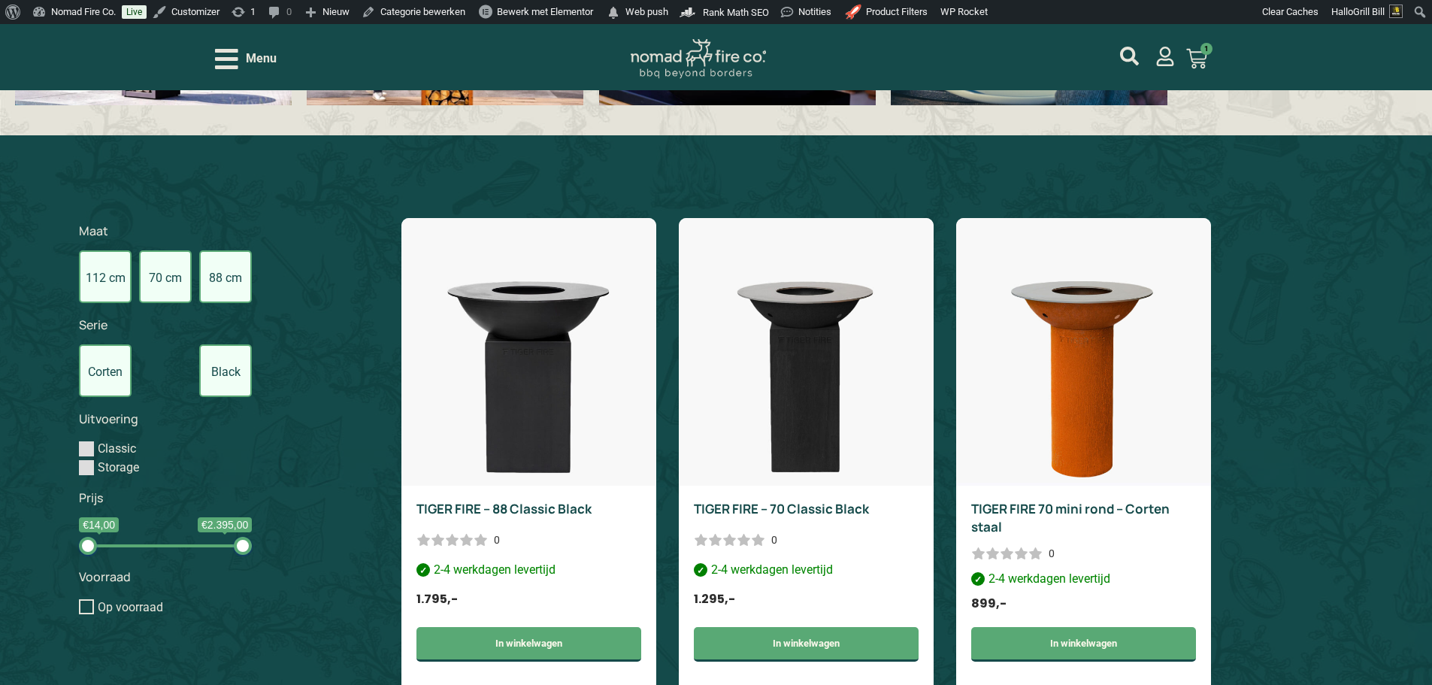
click at [92, 449] on input "Classic" at bounding box center [86, 448] width 15 height 15
checkbox input "true"
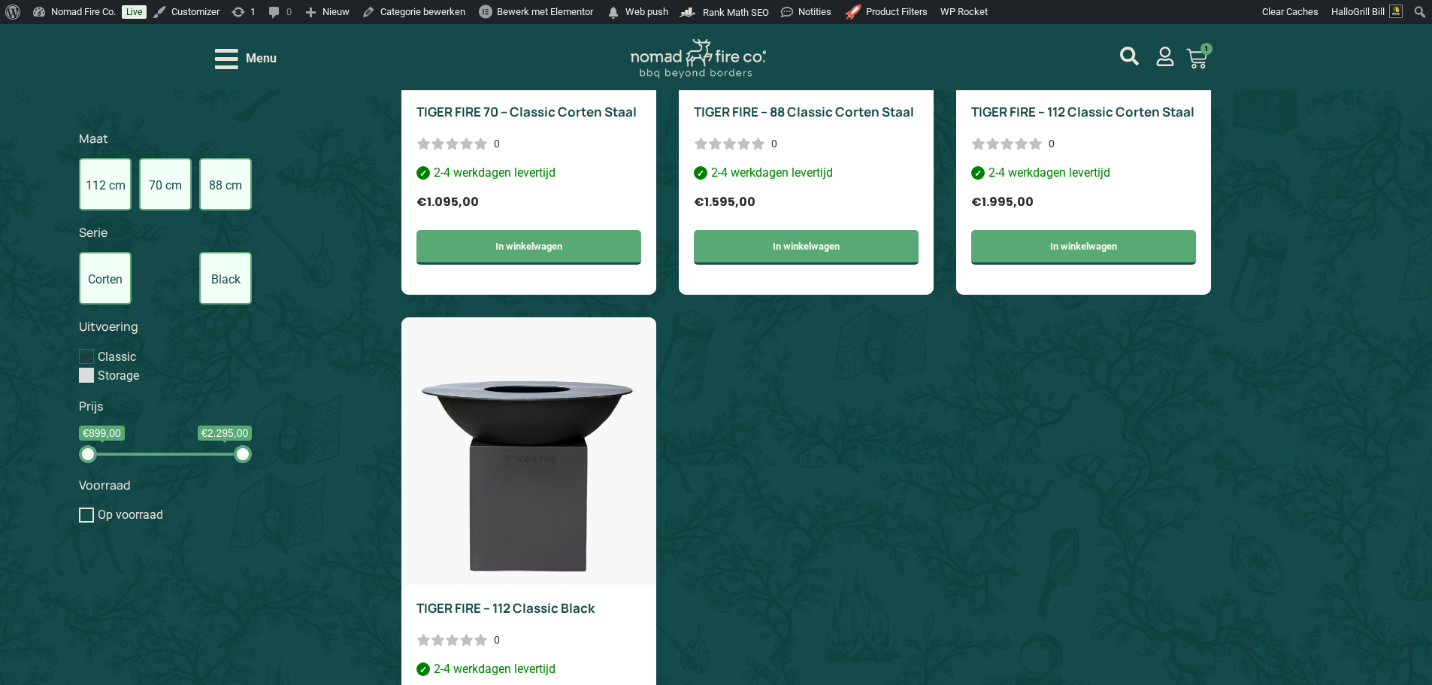
scroll to position [1585, 0]
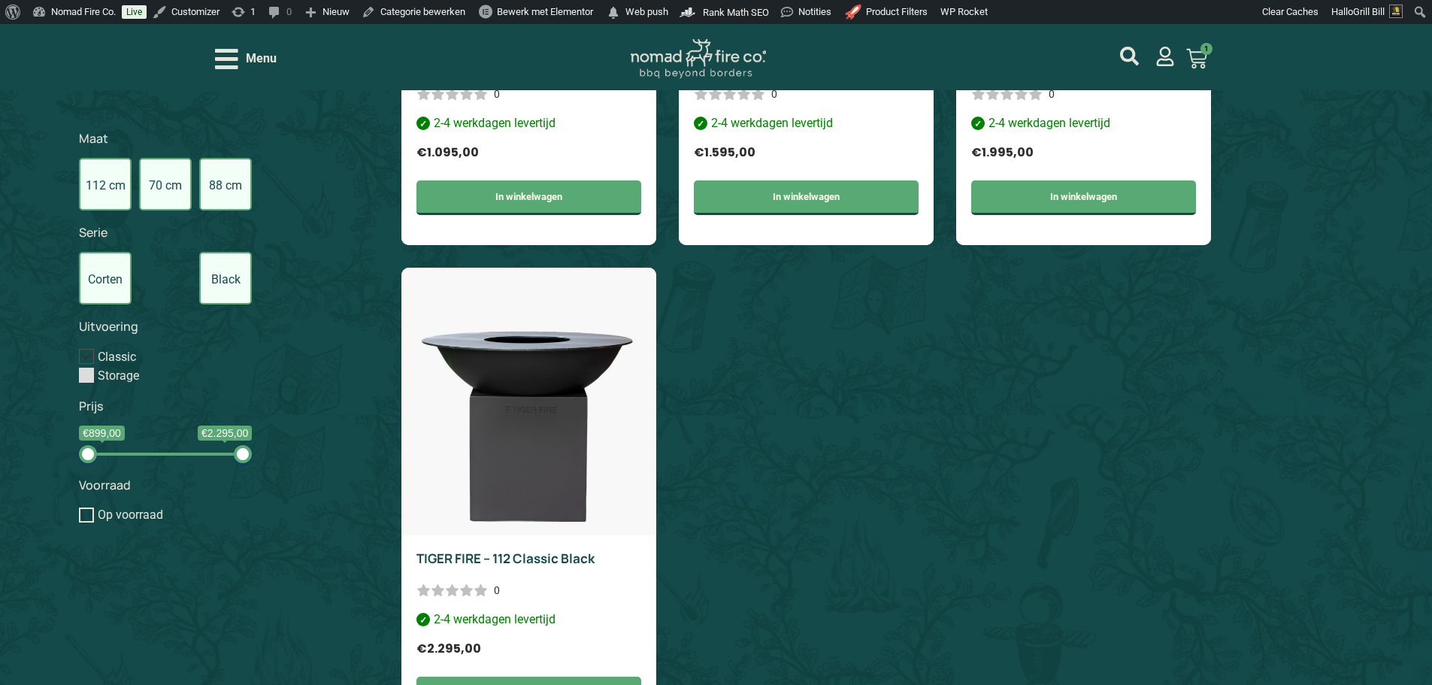
click at [127, 379] on label "Storage" at bounding box center [118, 375] width 41 height 14
click at [94, 379] on input "Storage" at bounding box center [86, 375] width 15 height 15
checkbox input "true"
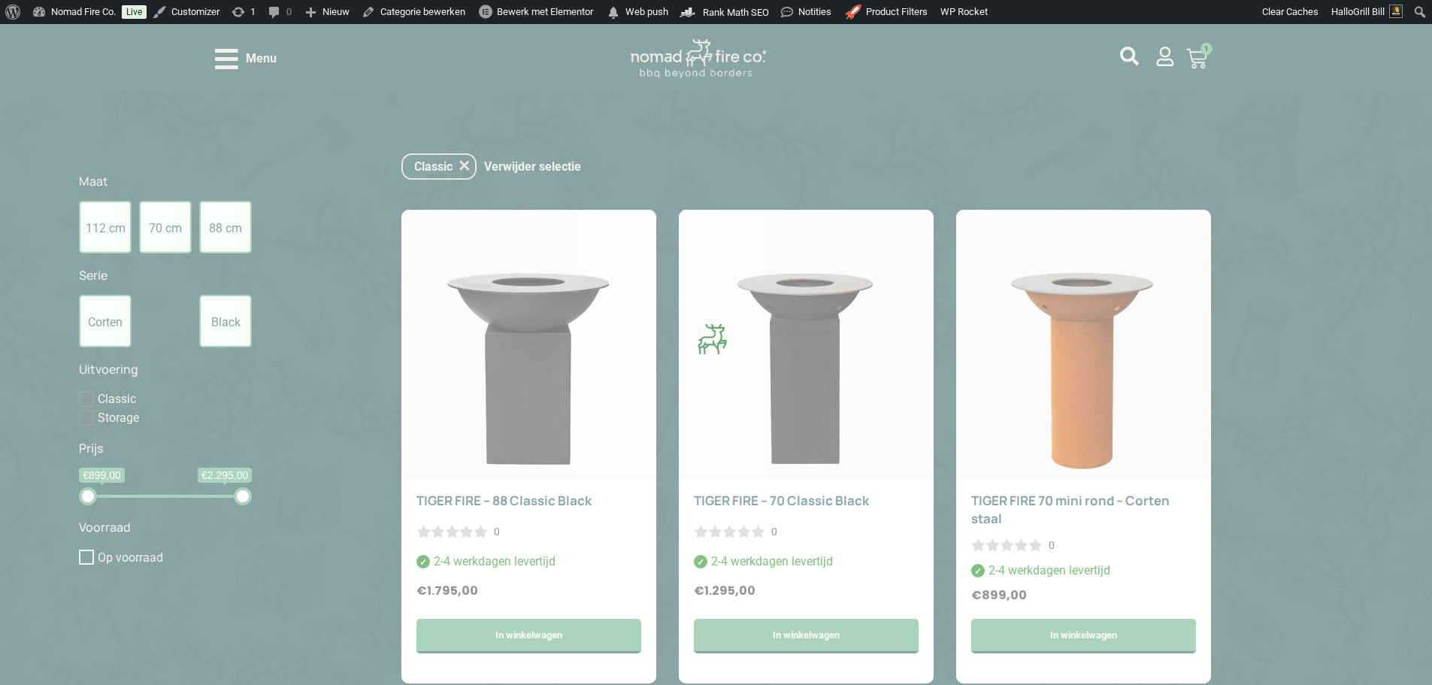
scroll to position [649, 0]
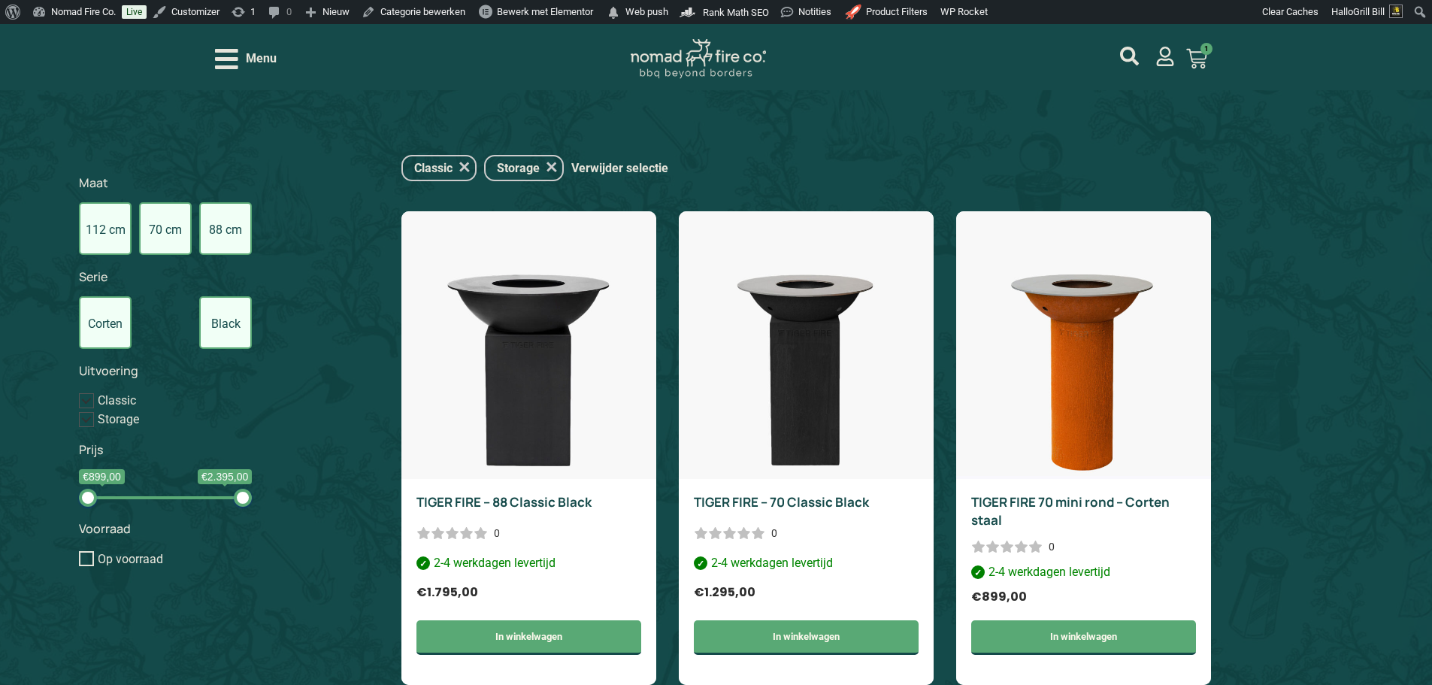
click at [227, 228] on label "88 cm" at bounding box center [225, 228] width 53 height 53
click at [0, 0] on input "88 cm" at bounding box center [0, 0] width 0 height 0
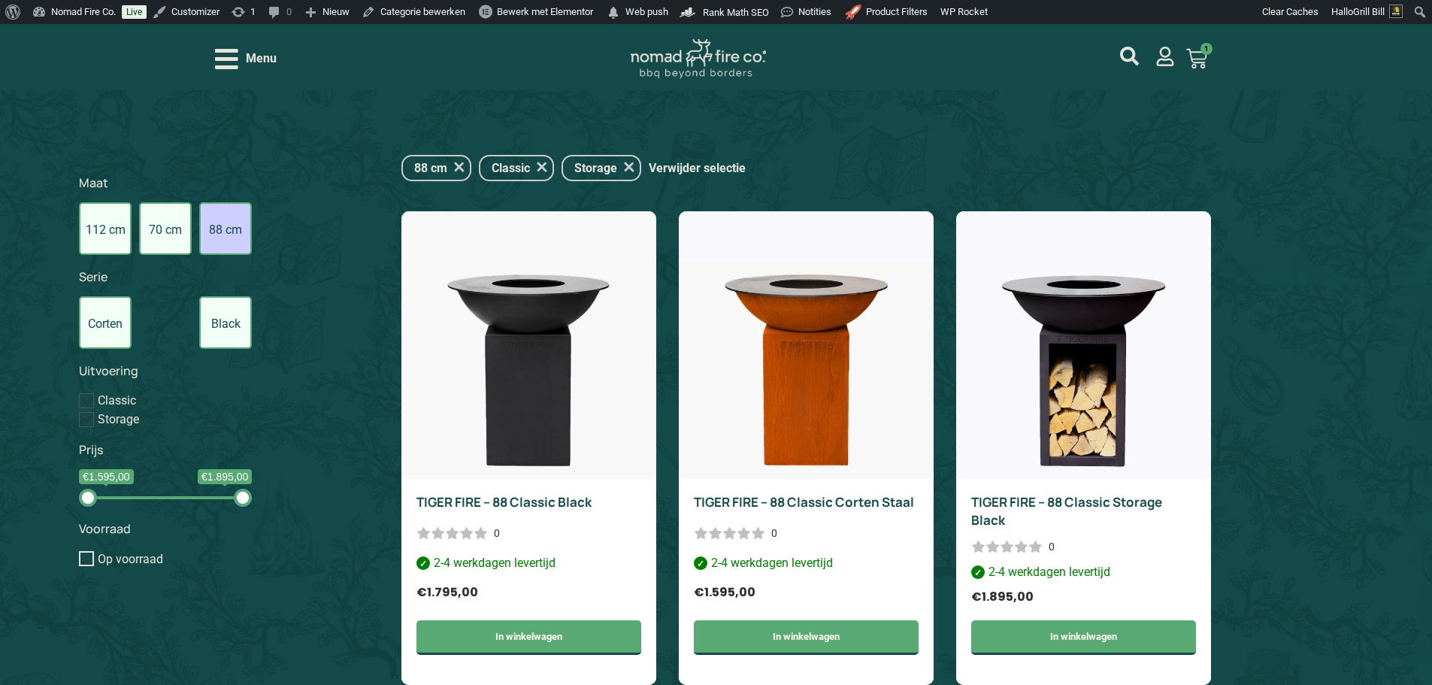
click at [91, 400] on input "Classic" at bounding box center [86, 400] width 15 height 15
checkbox input "false"
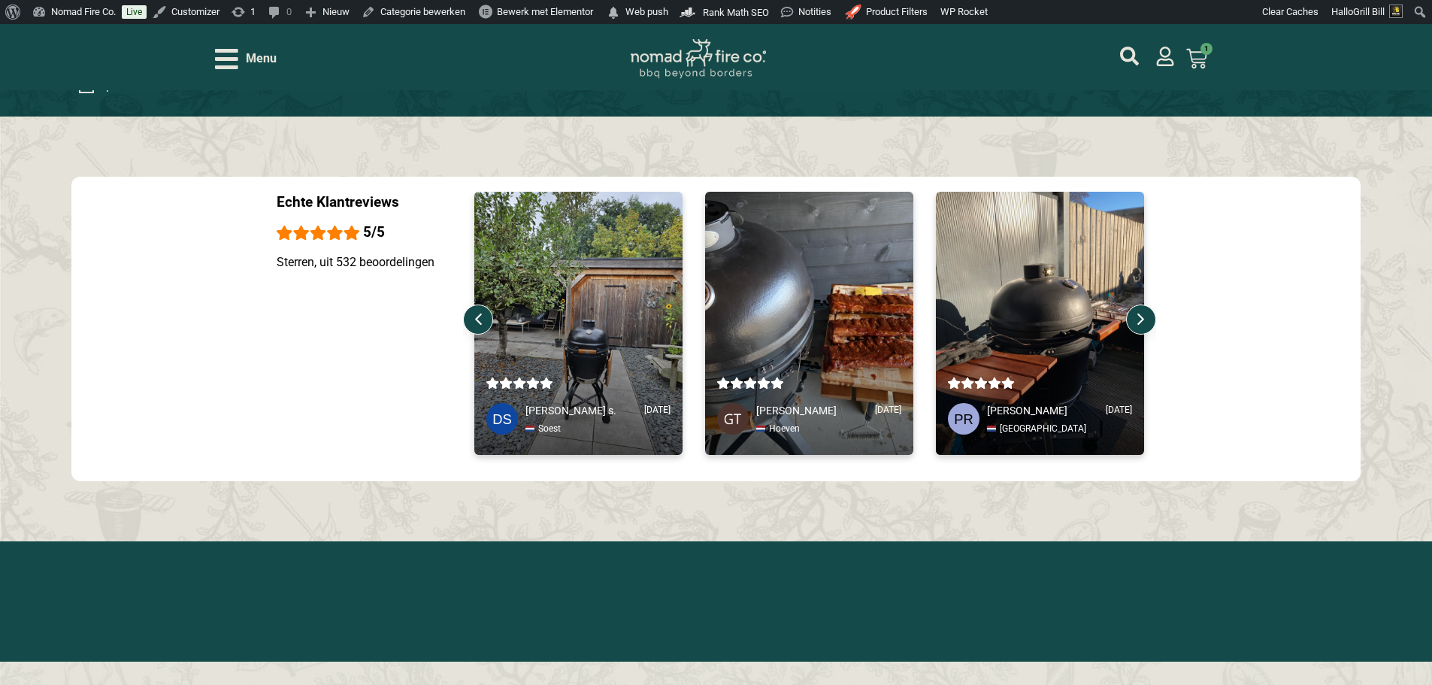
scroll to position [1551, 0]
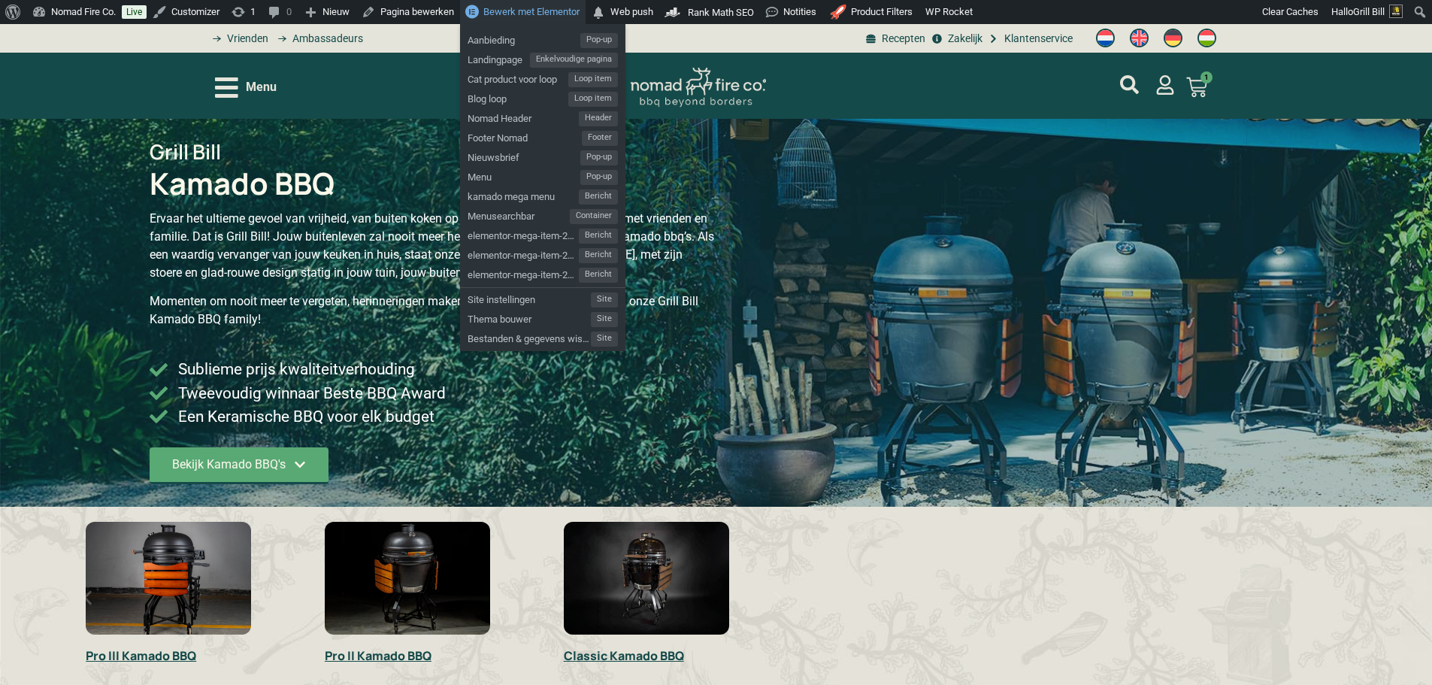
click at [560, 12] on span "Bewerk met Elementor" at bounding box center [531, 11] width 96 height 11
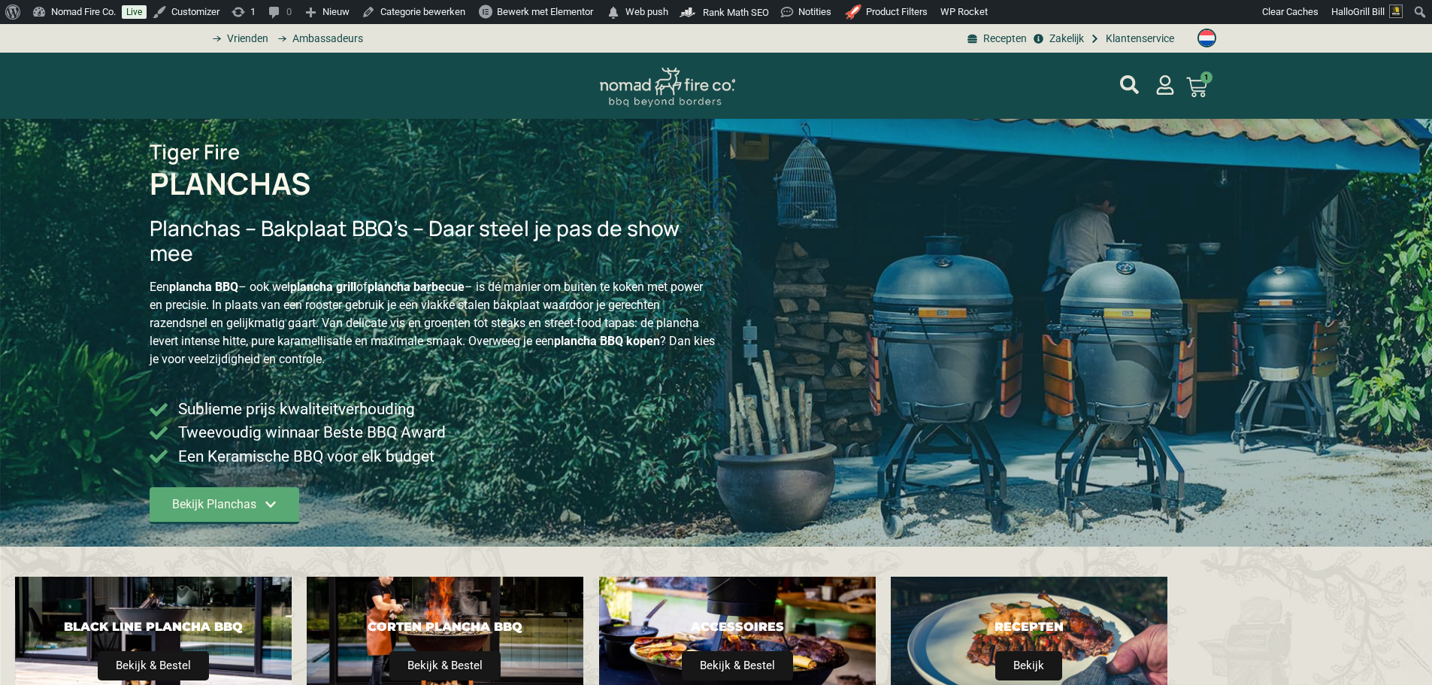
type input "1695;1895"
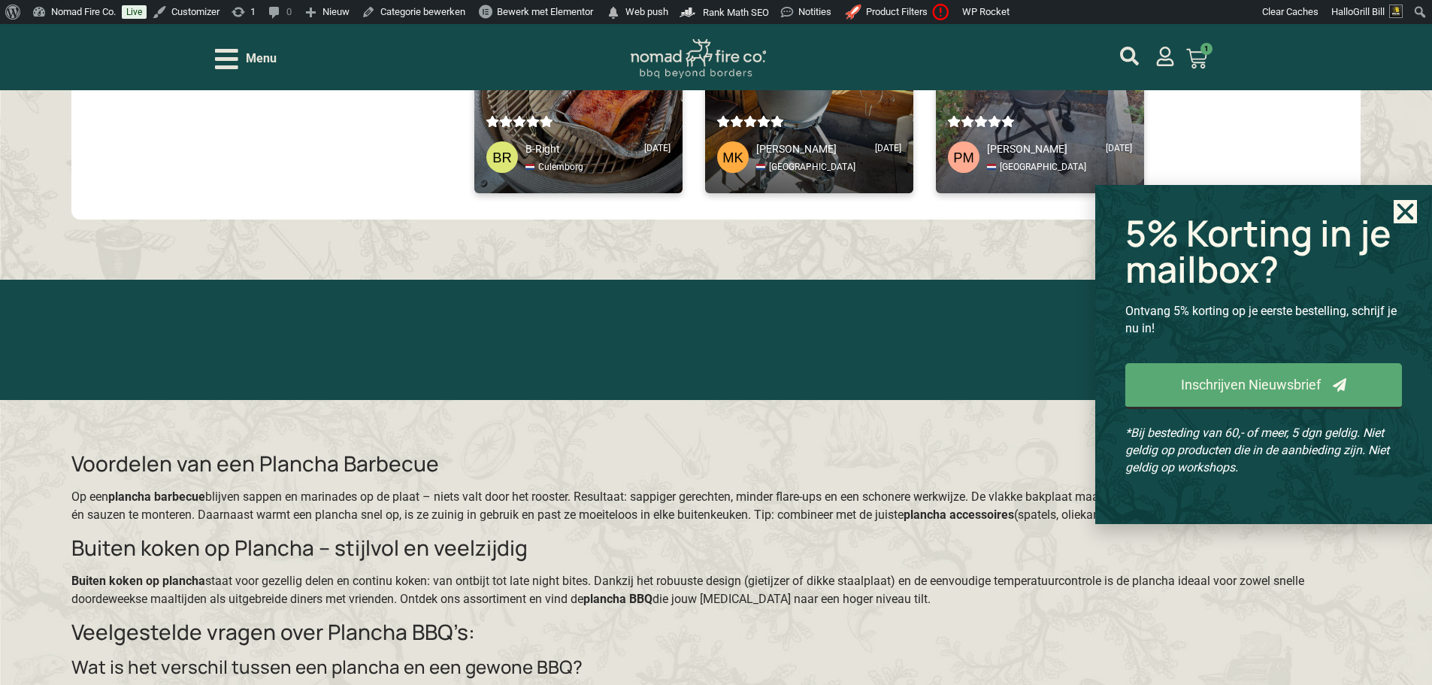
scroll to position [1572, 0]
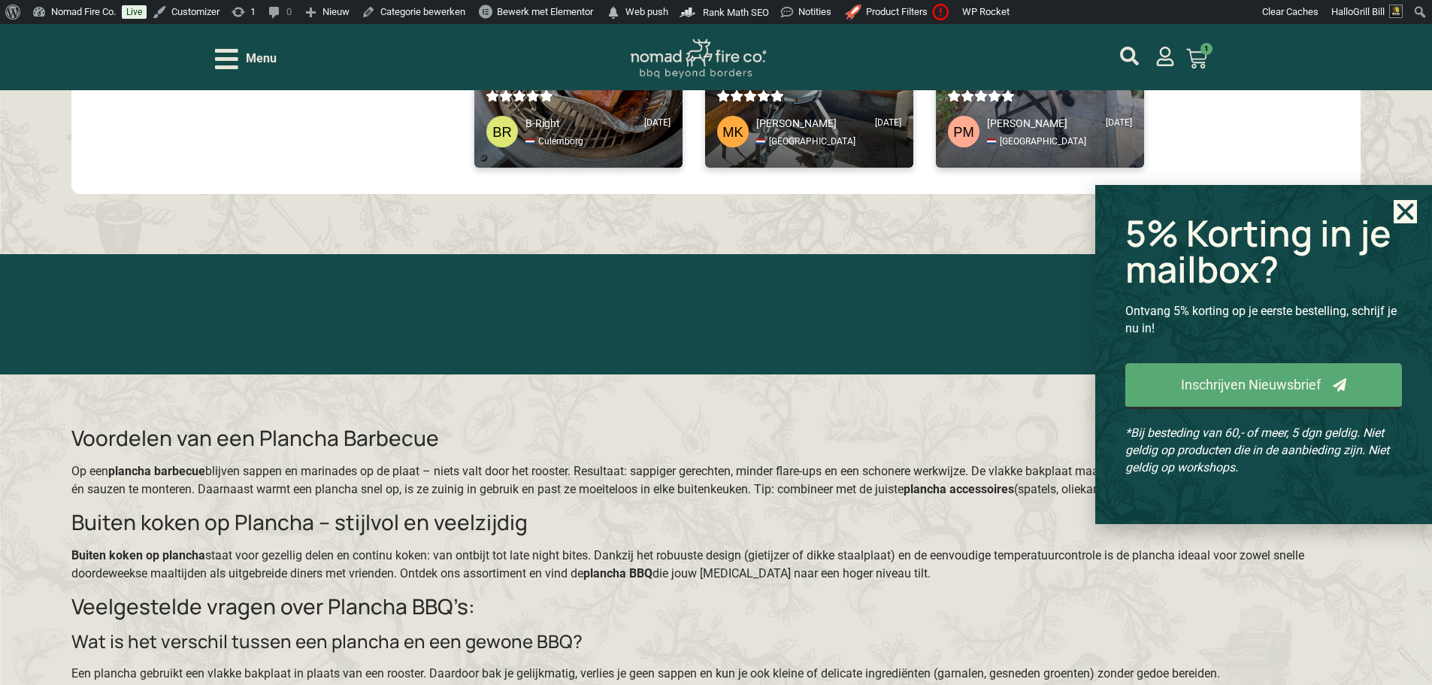
click at [1398, 216] on icon "Close" at bounding box center [1404, 211] width 23 height 23
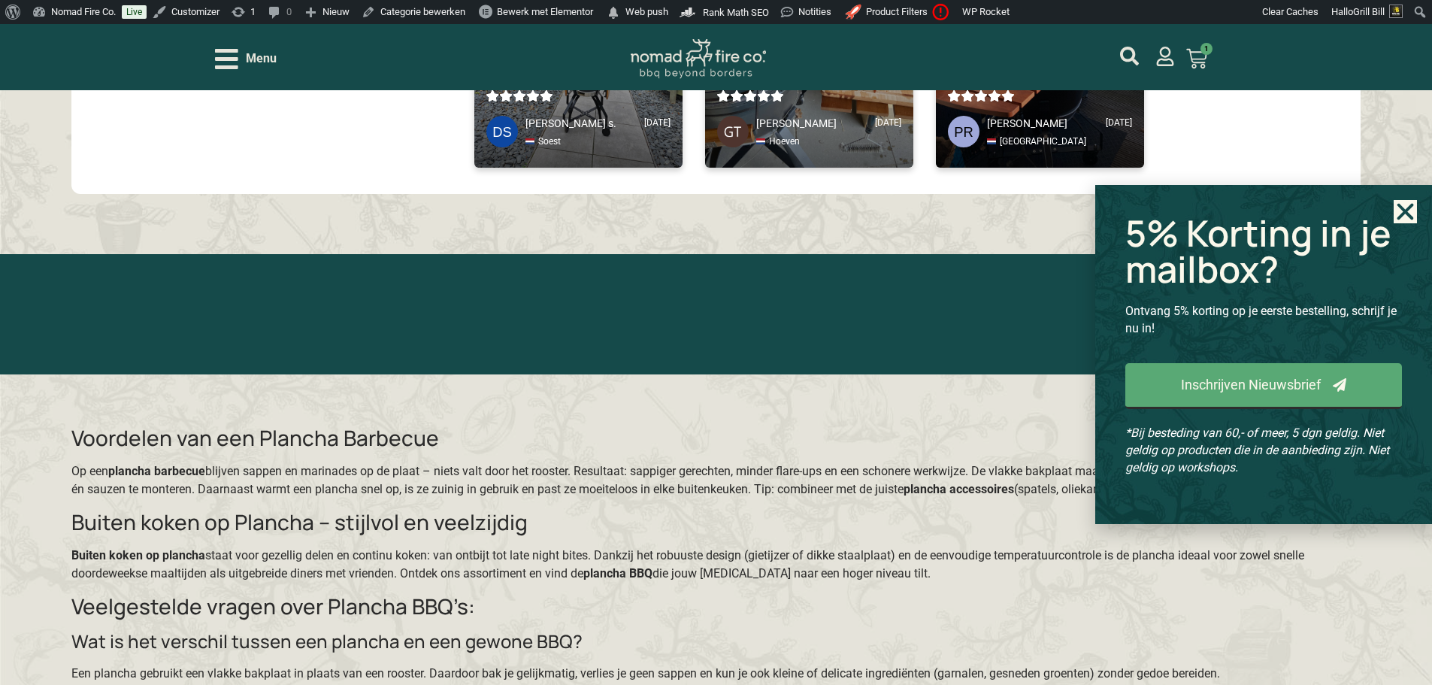
click at [1411, 214] on icon "Close" at bounding box center [1404, 211] width 23 height 23
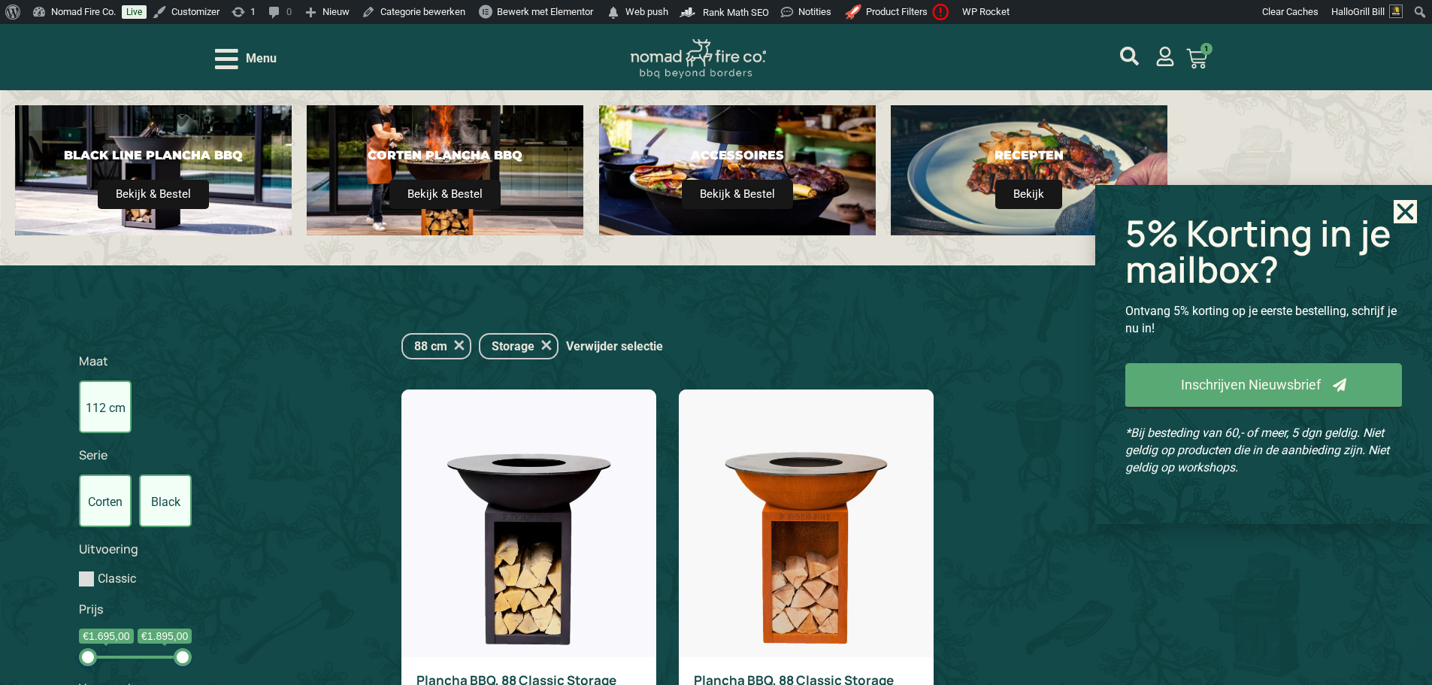
scroll to position [445, 0]
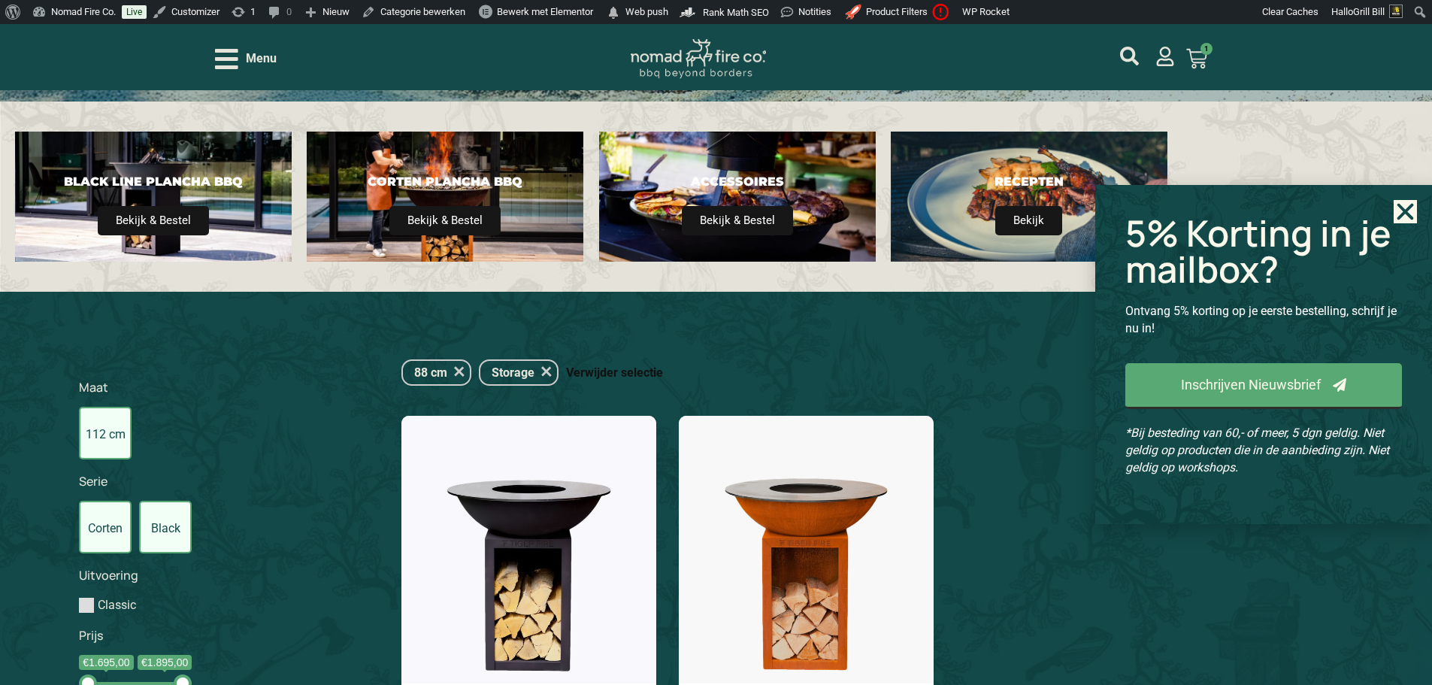
click at [617, 375] on link "Verwijder selectie" at bounding box center [614, 372] width 97 height 19
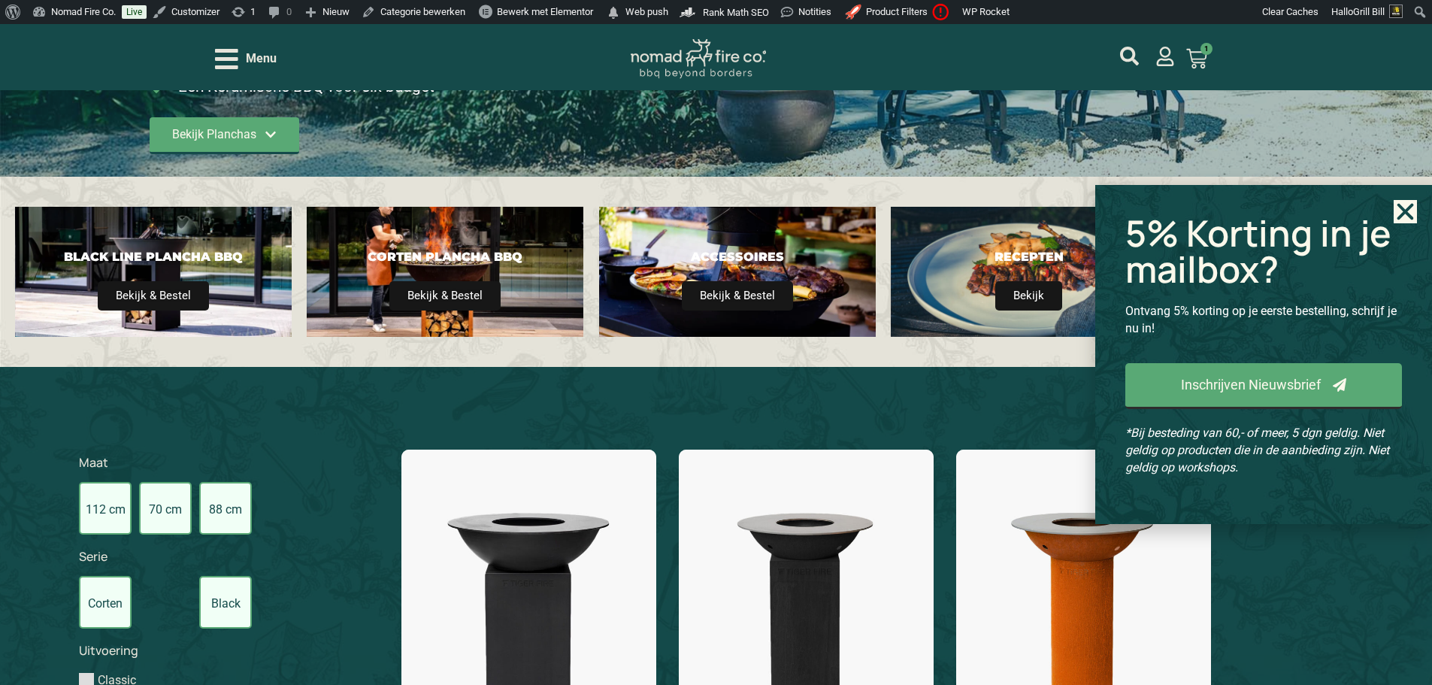
scroll to position [123, 0]
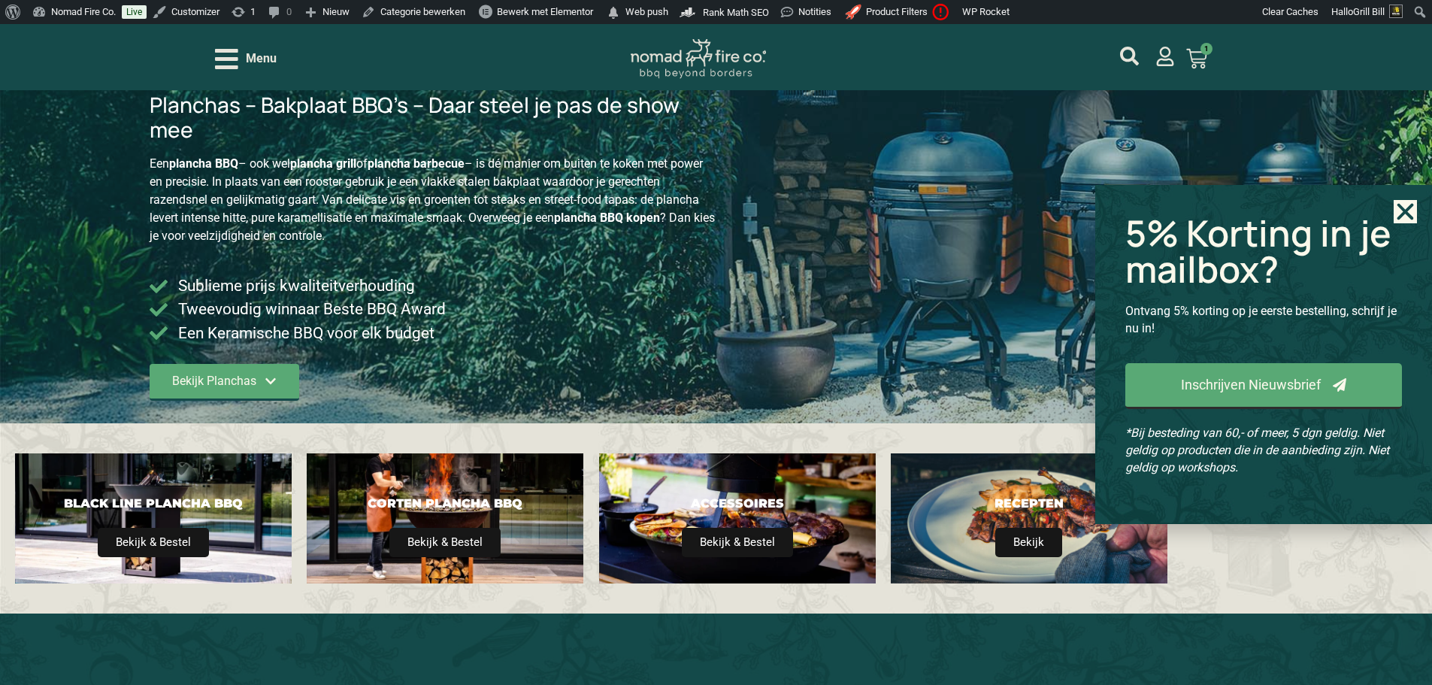
click at [1402, 204] on icon "Close" at bounding box center [1404, 211] width 23 height 23
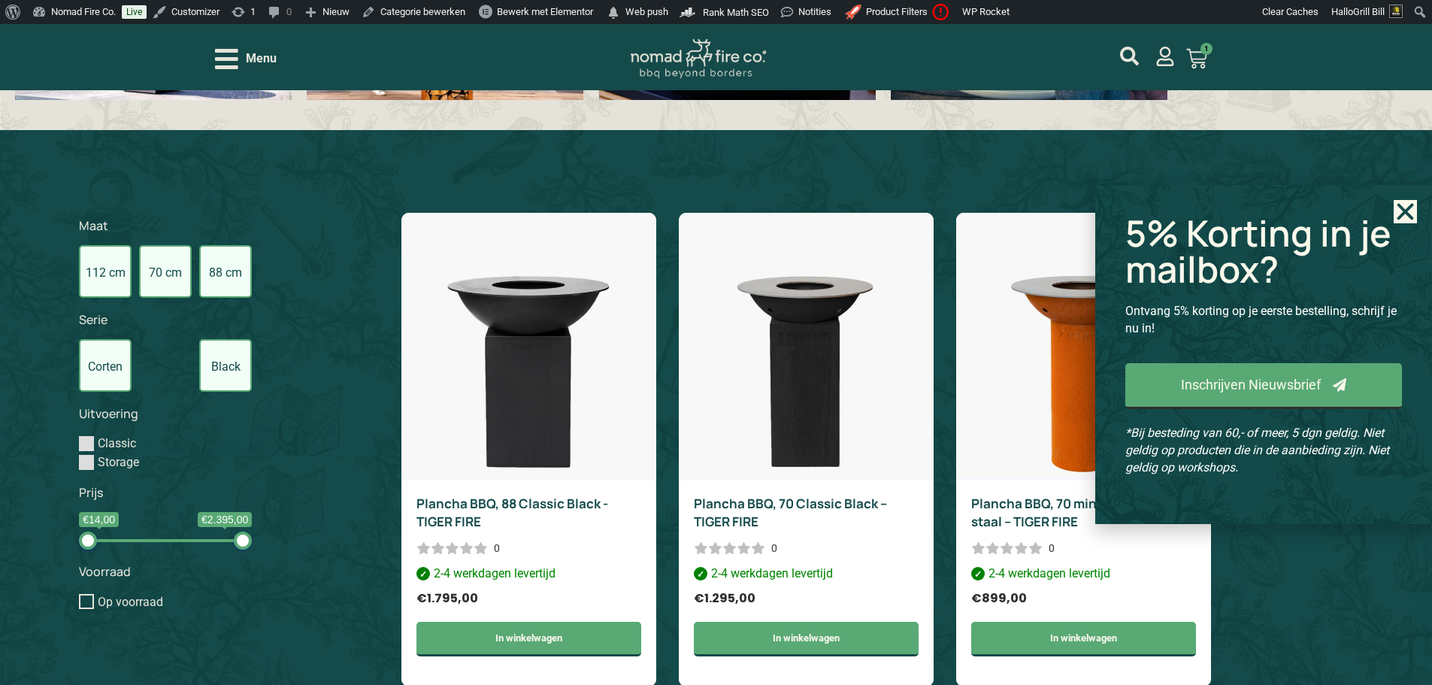
scroll to position [649, 0]
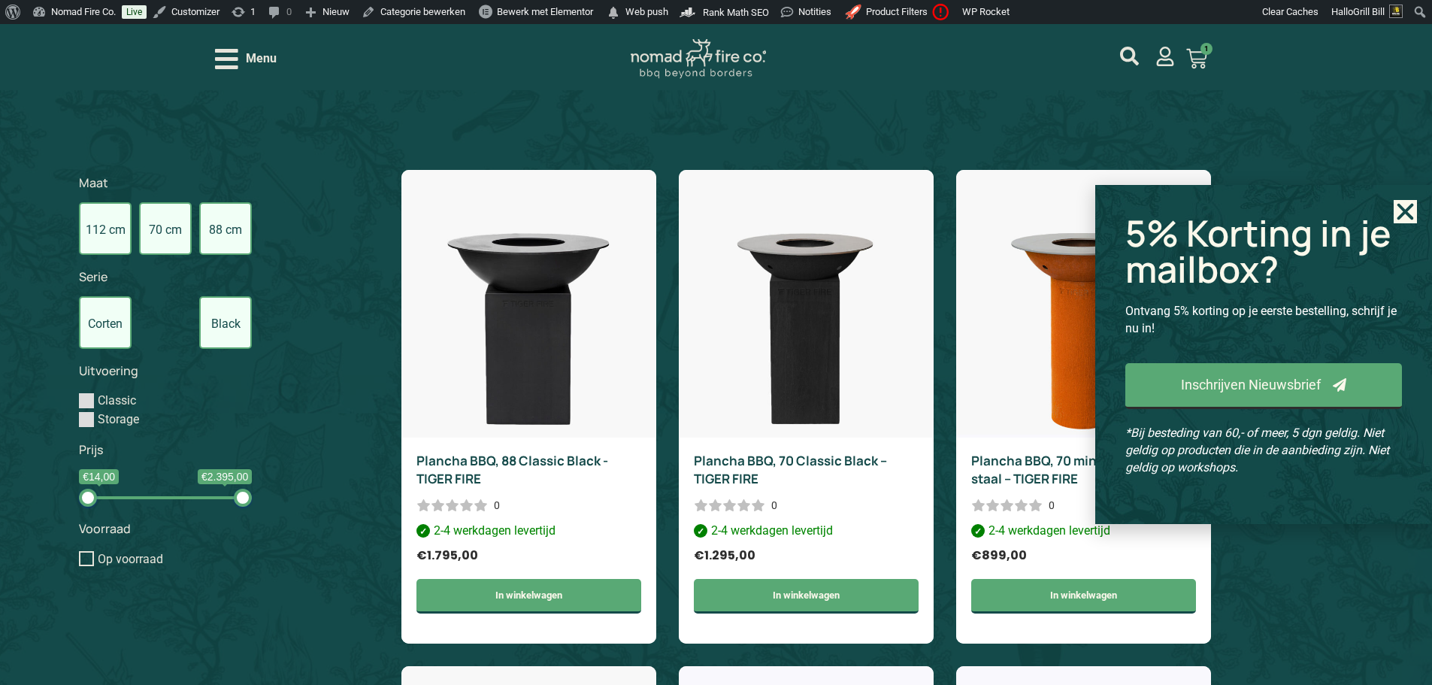
click at [1409, 219] on icon "Close" at bounding box center [1404, 211] width 23 height 23
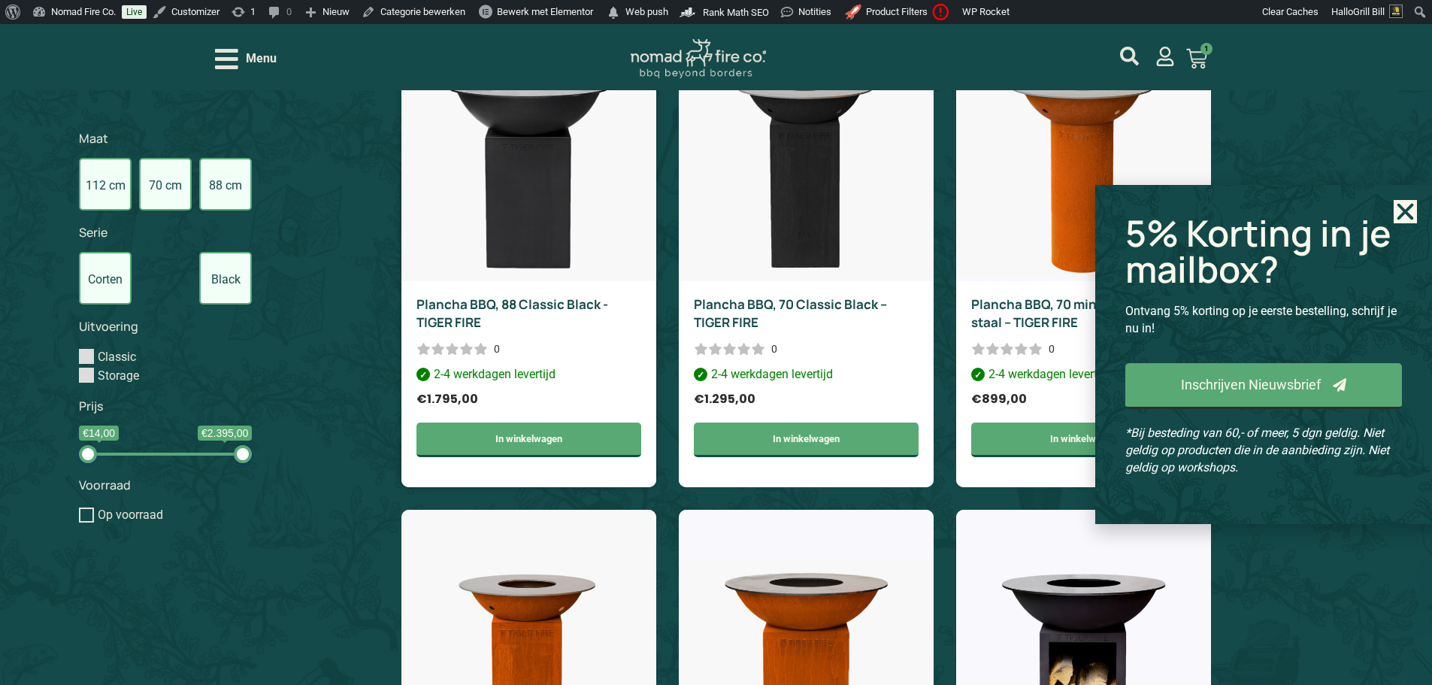
scroll to position [875, 0]
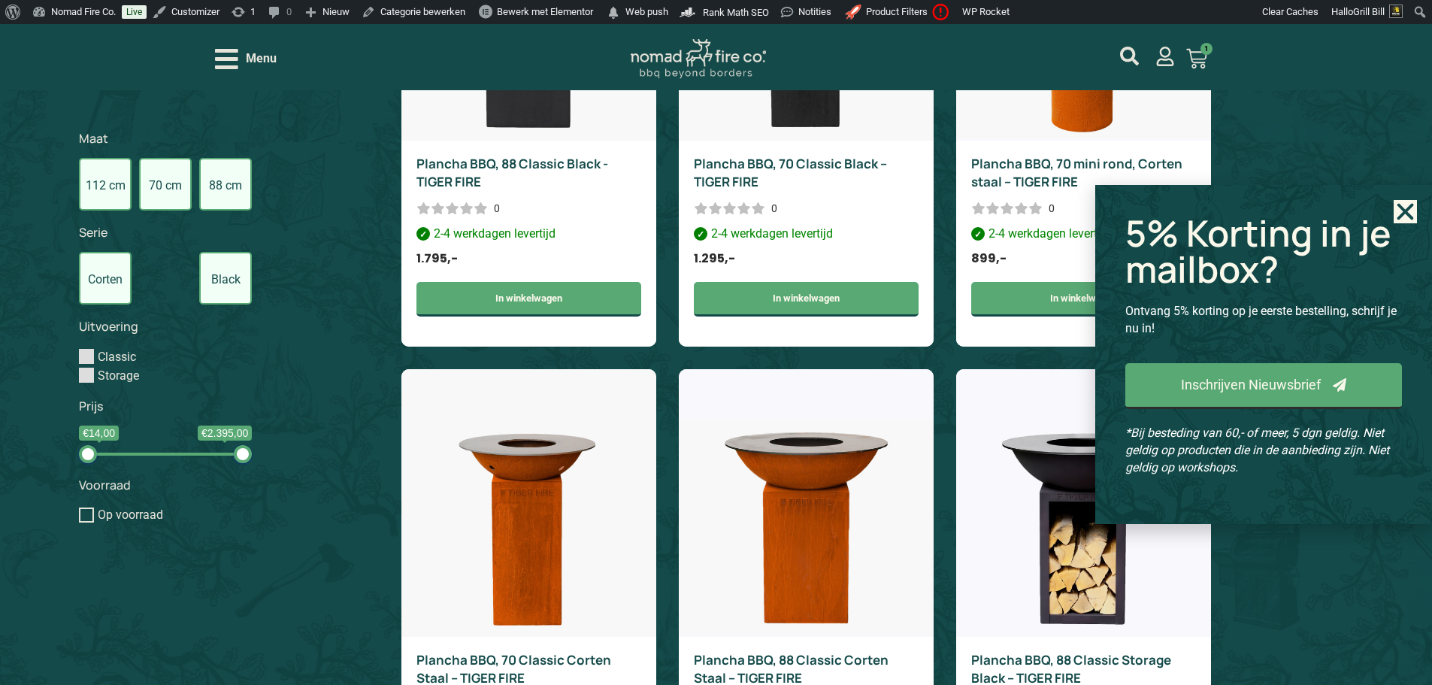
scroll to position [1276, 0]
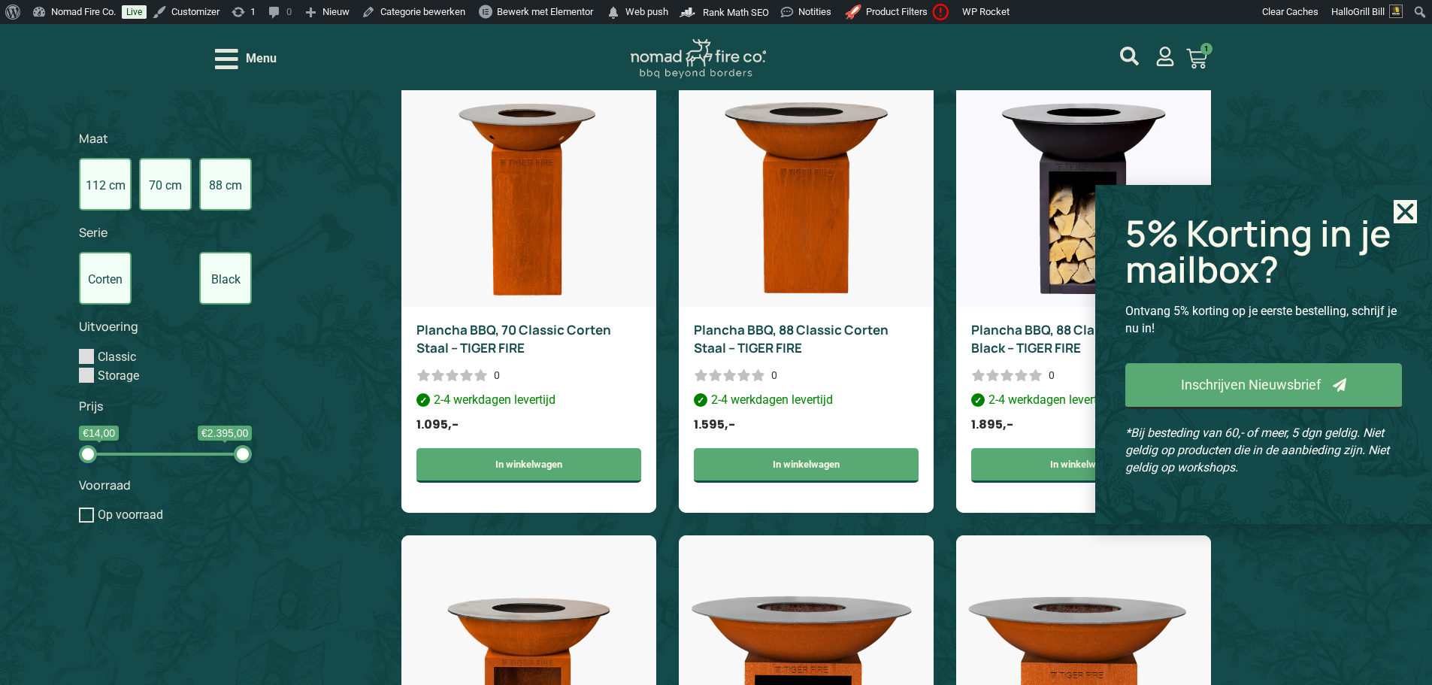
click at [1396, 210] on icon "Close" at bounding box center [1404, 211] width 23 height 23
click at [1404, 213] on use "Close" at bounding box center [1405, 212] width 17 height 17
click at [1403, 213] on use "Close" at bounding box center [1405, 212] width 17 height 17
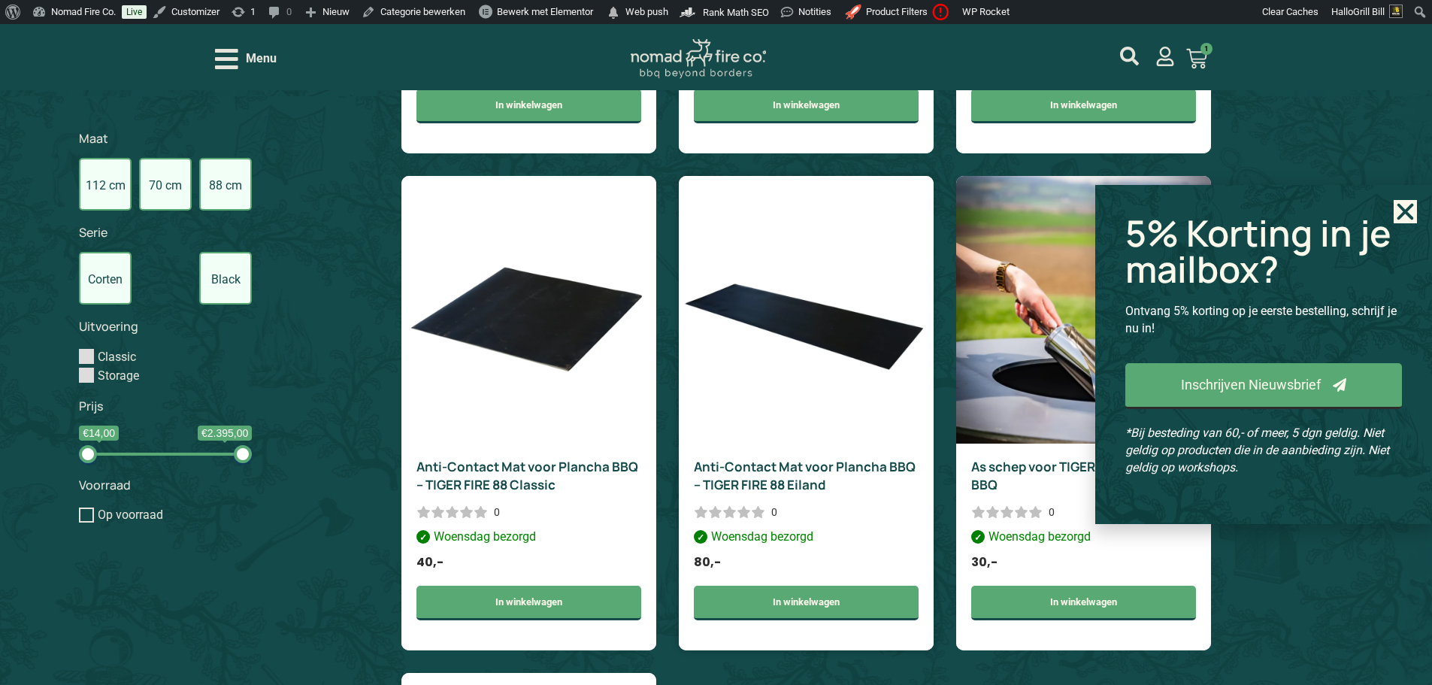
scroll to position [2704, 0]
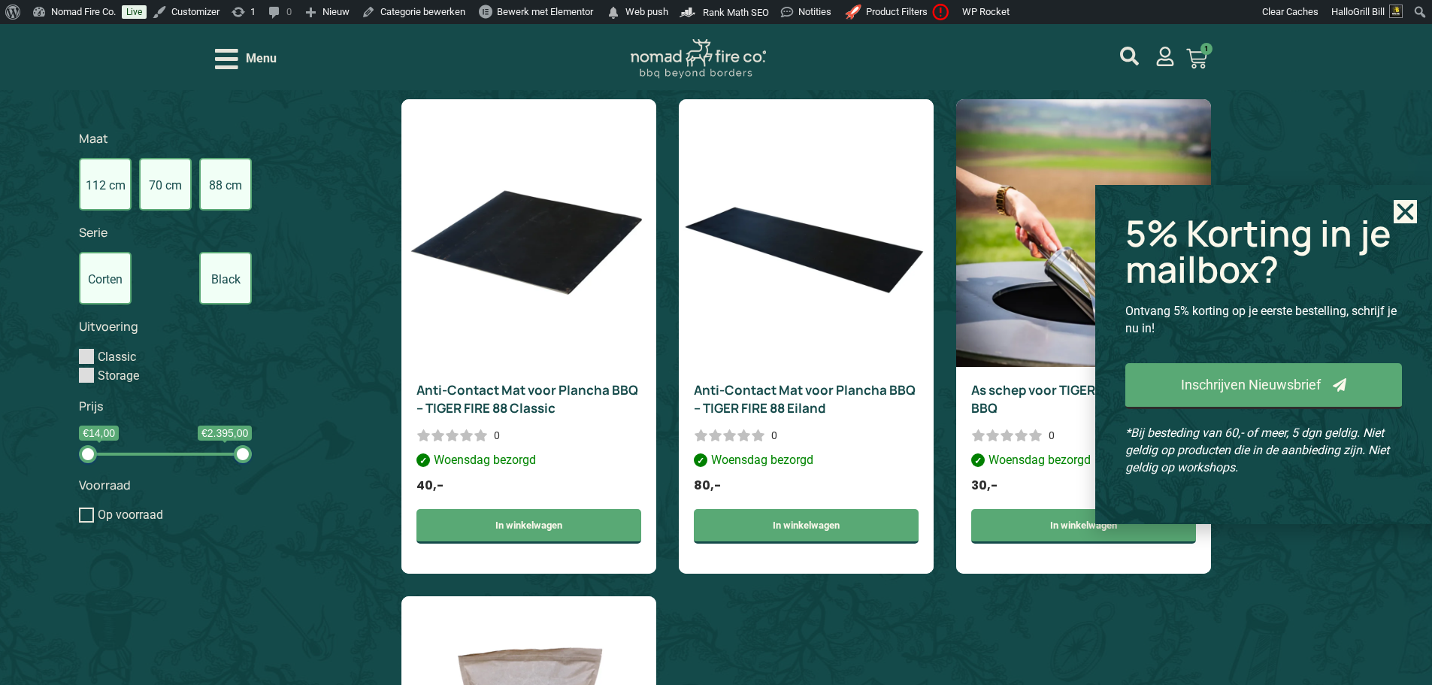
click at [1408, 212] on icon "Close" at bounding box center [1404, 211] width 23 height 23
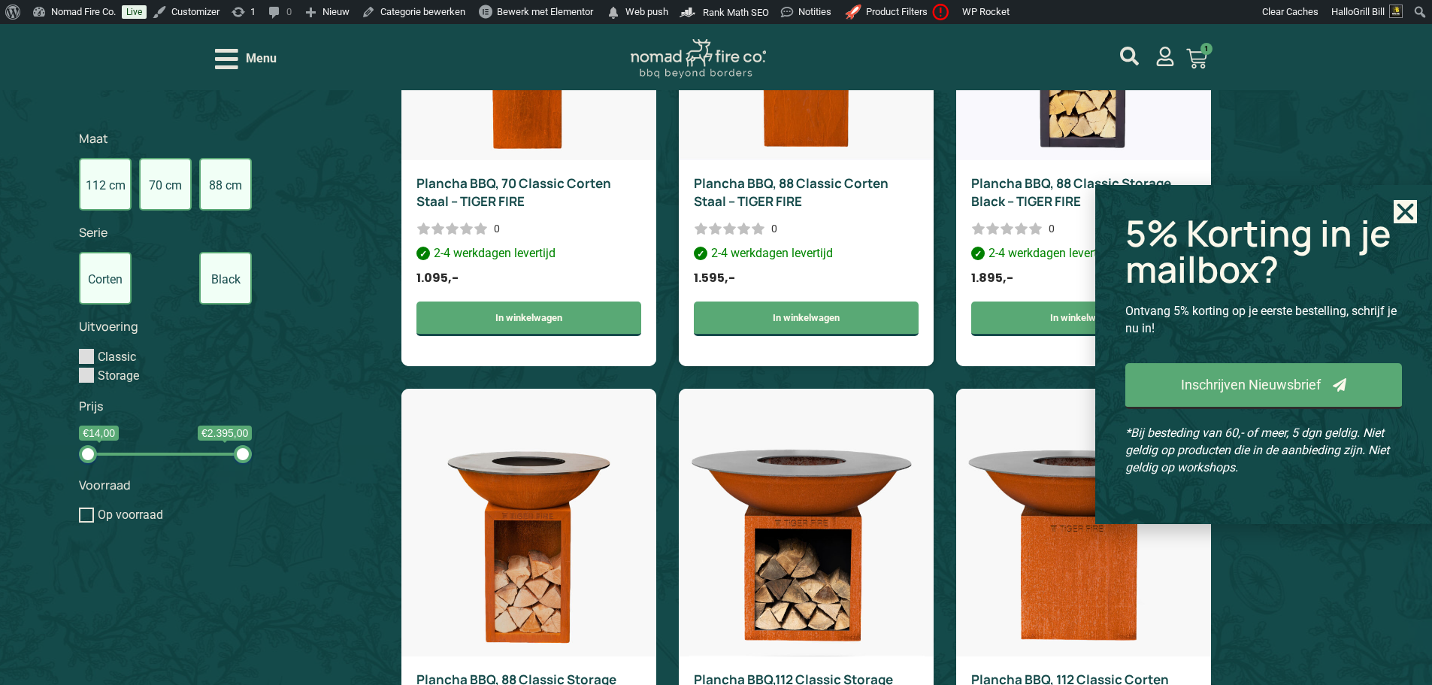
scroll to position [1126, 0]
